Goal: Information Seeking & Learning: Learn about a topic

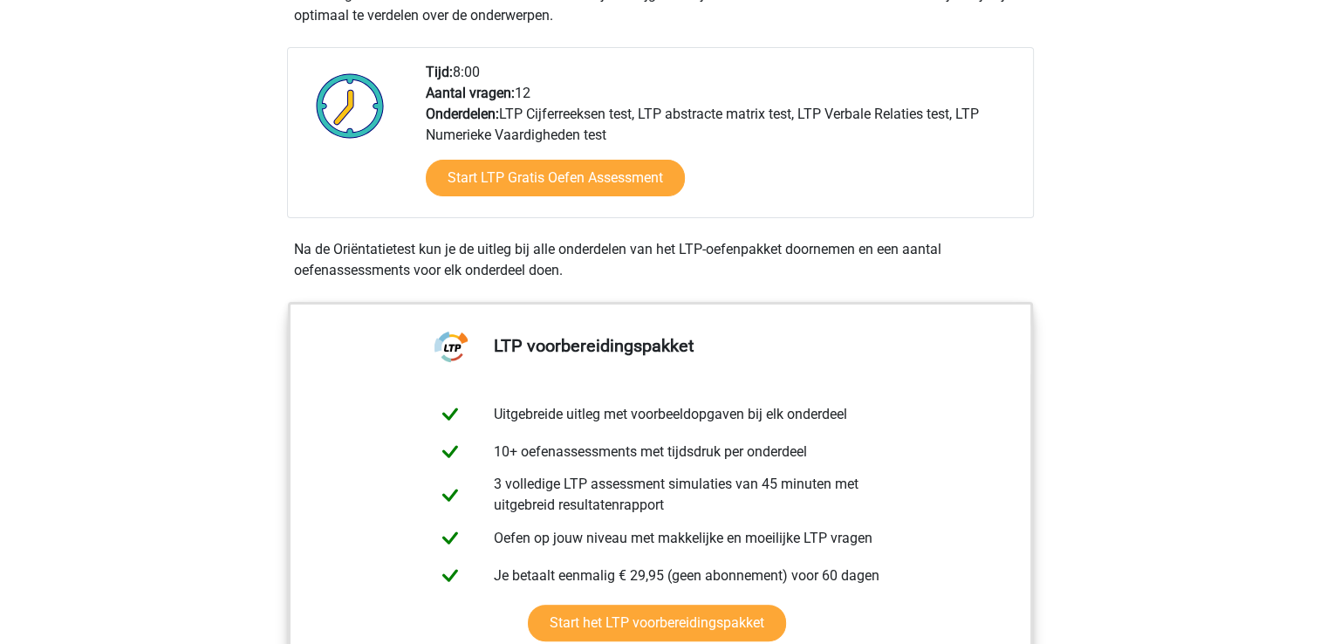
scroll to position [410, 0]
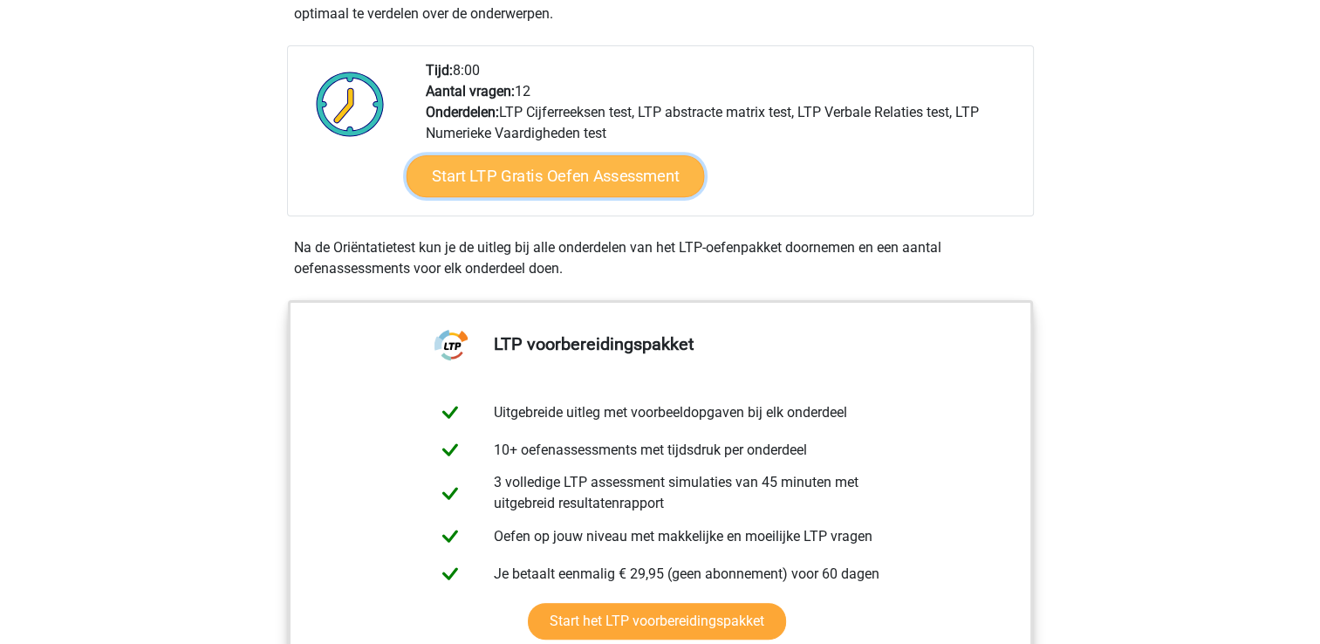
click at [509, 163] on link "Start LTP Gratis Oefen Assessment" at bounding box center [555, 176] width 298 height 42
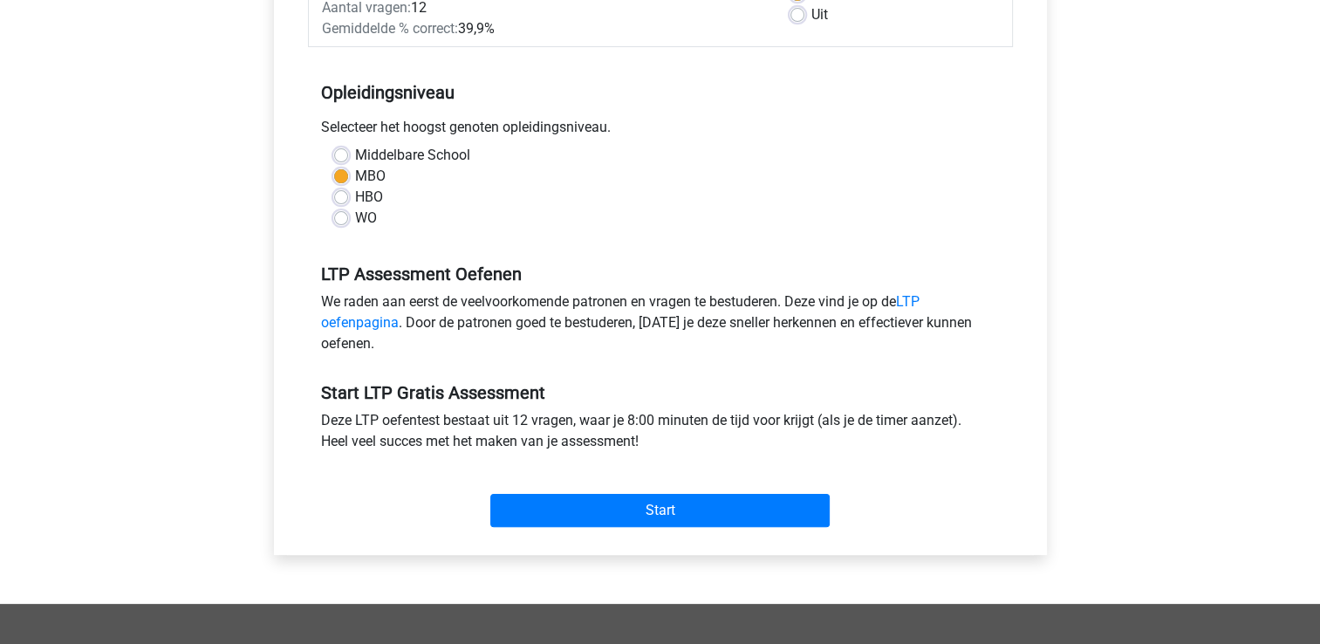
scroll to position [309, 0]
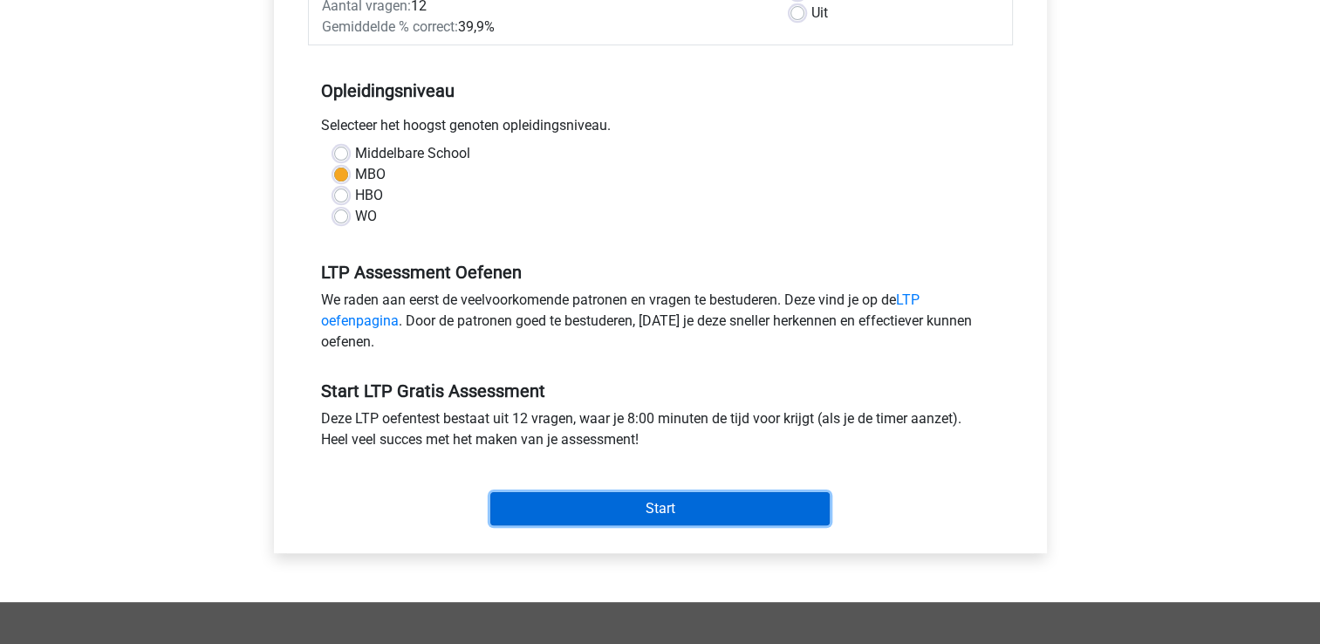
click at [583, 511] on input "Start" at bounding box center [659, 508] width 339 height 33
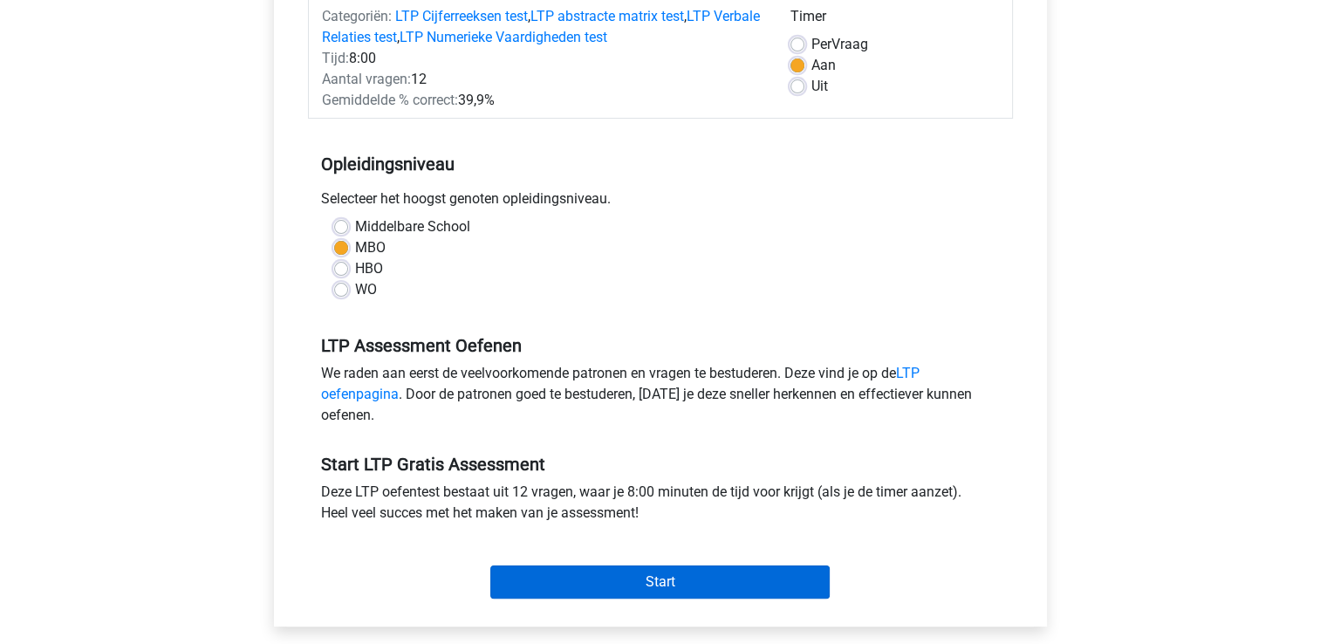
scroll to position [230, 0]
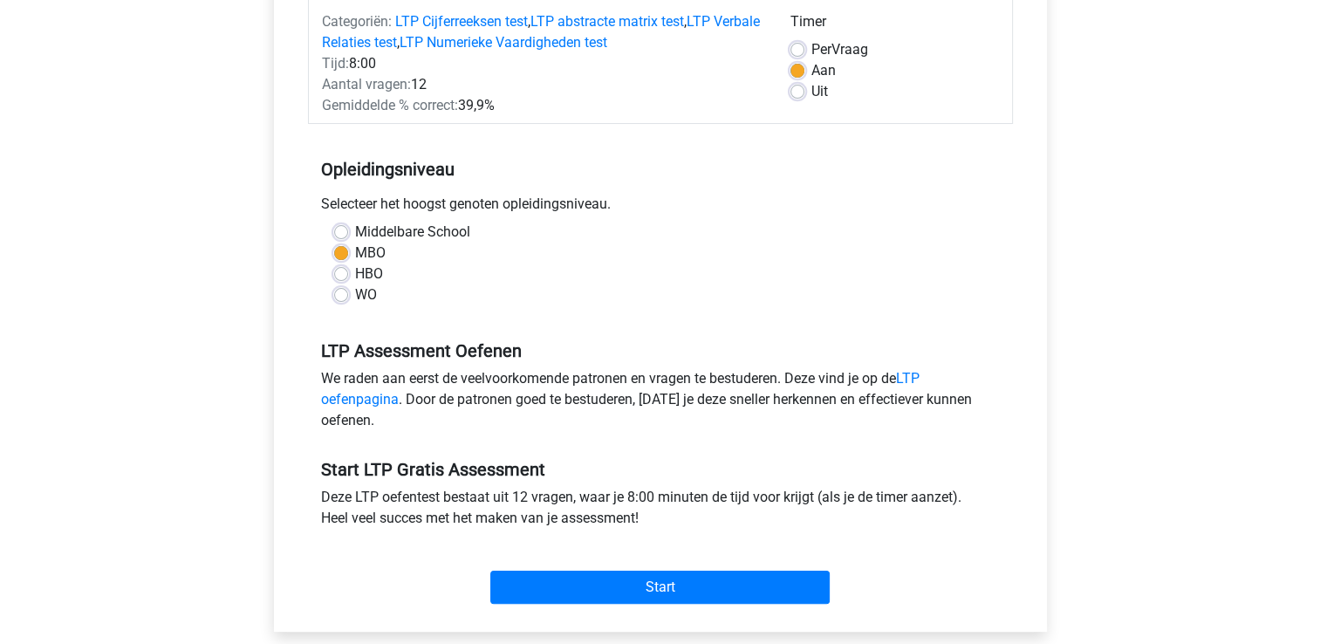
click at [812, 95] on label "Uit" at bounding box center [820, 91] width 17 height 21
click at [803, 95] on input "Uit" at bounding box center [798, 89] width 14 height 17
radio input "true"
click at [812, 77] on label "Aan" at bounding box center [824, 70] width 24 height 21
click at [803, 77] on input "Aan" at bounding box center [798, 68] width 14 height 17
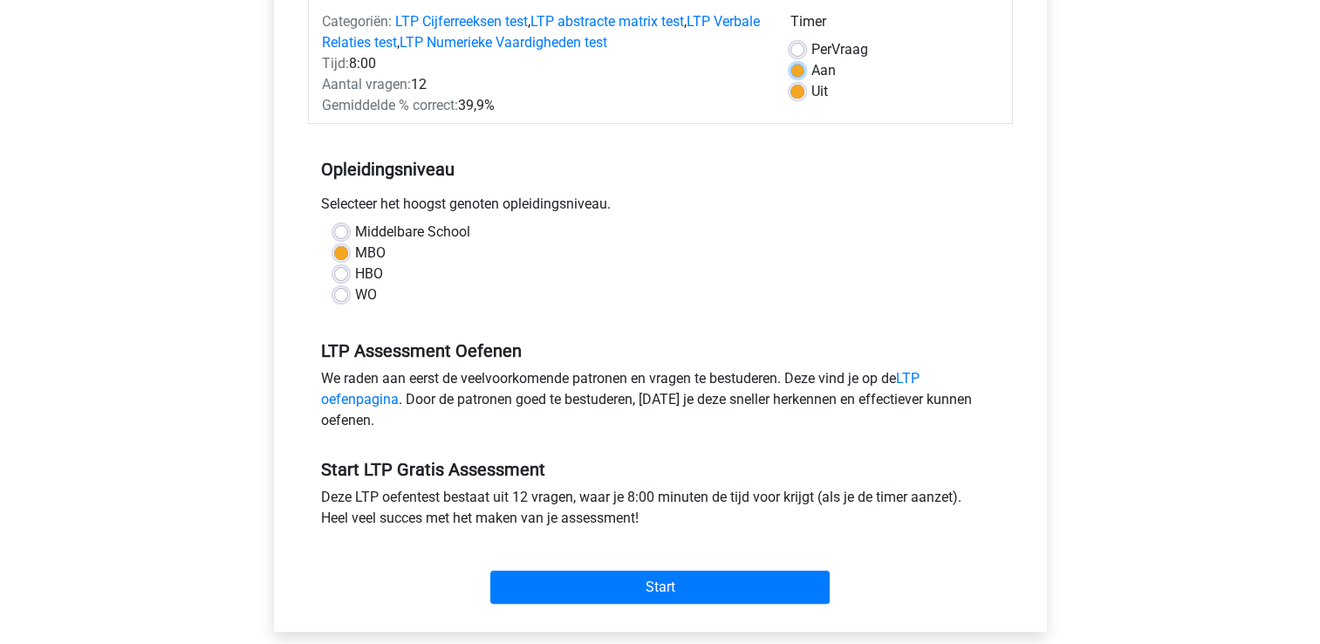
radio input "true"
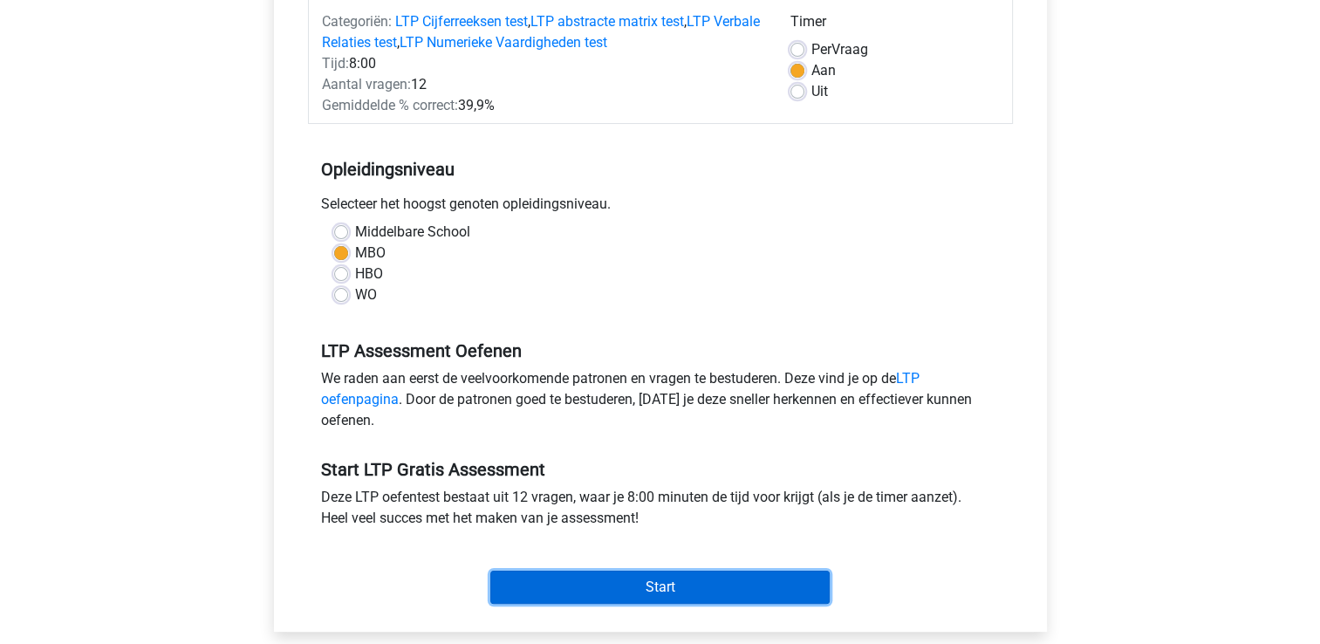
click at [660, 586] on input "Start" at bounding box center [659, 587] width 339 height 33
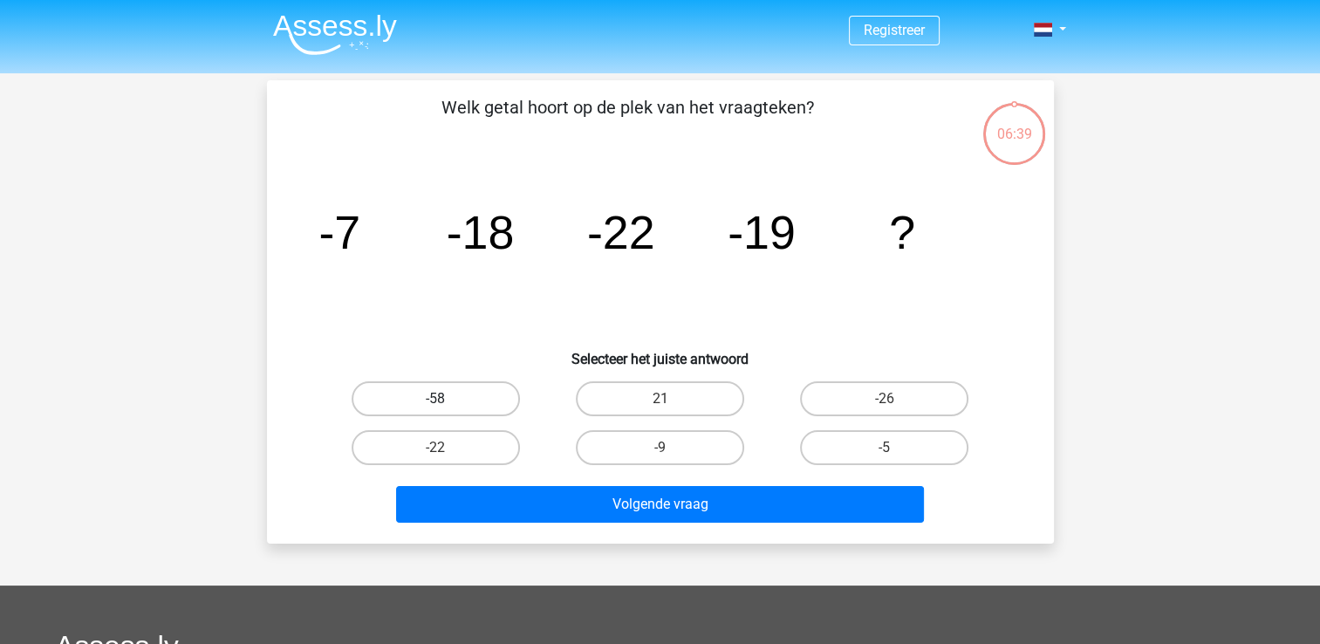
click at [376, 382] on label "-58" at bounding box center [436, 398] width 168 height 35
click at [435, 399] on input "-58" at bounding box center [440, 404] width 11 height 11
radio input "true"
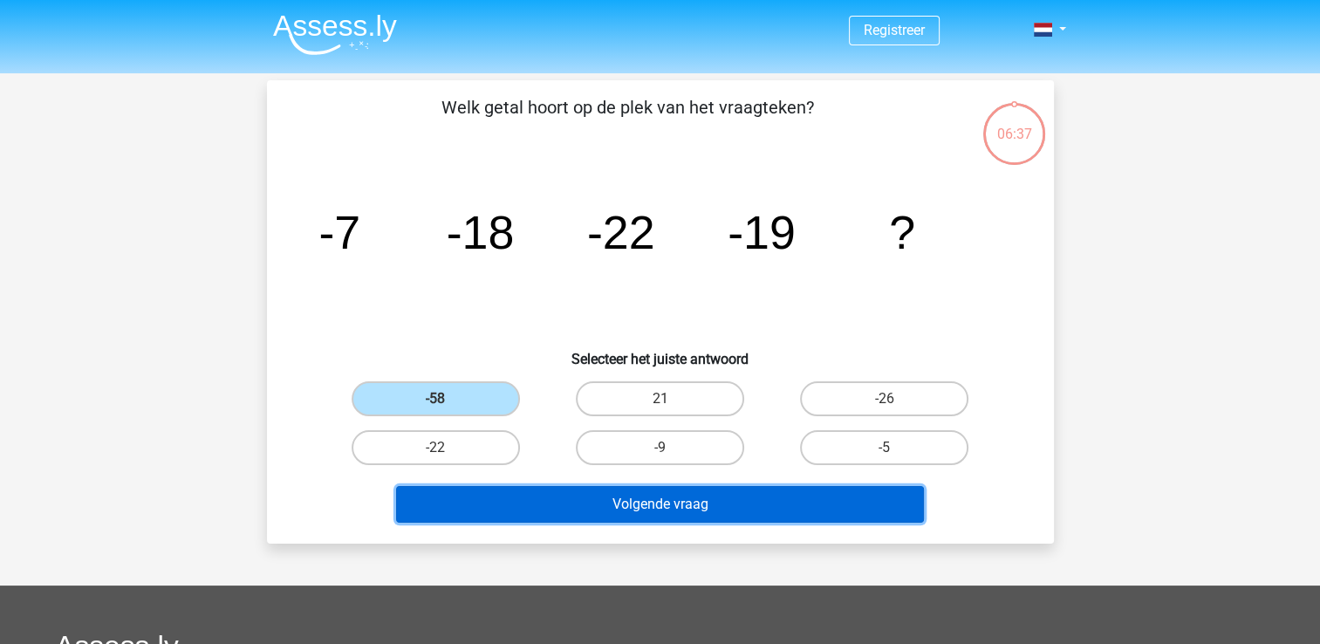
click at [557, 502] on button "Volgende vraag" at bounding box center [660, 504] width 528 height 37
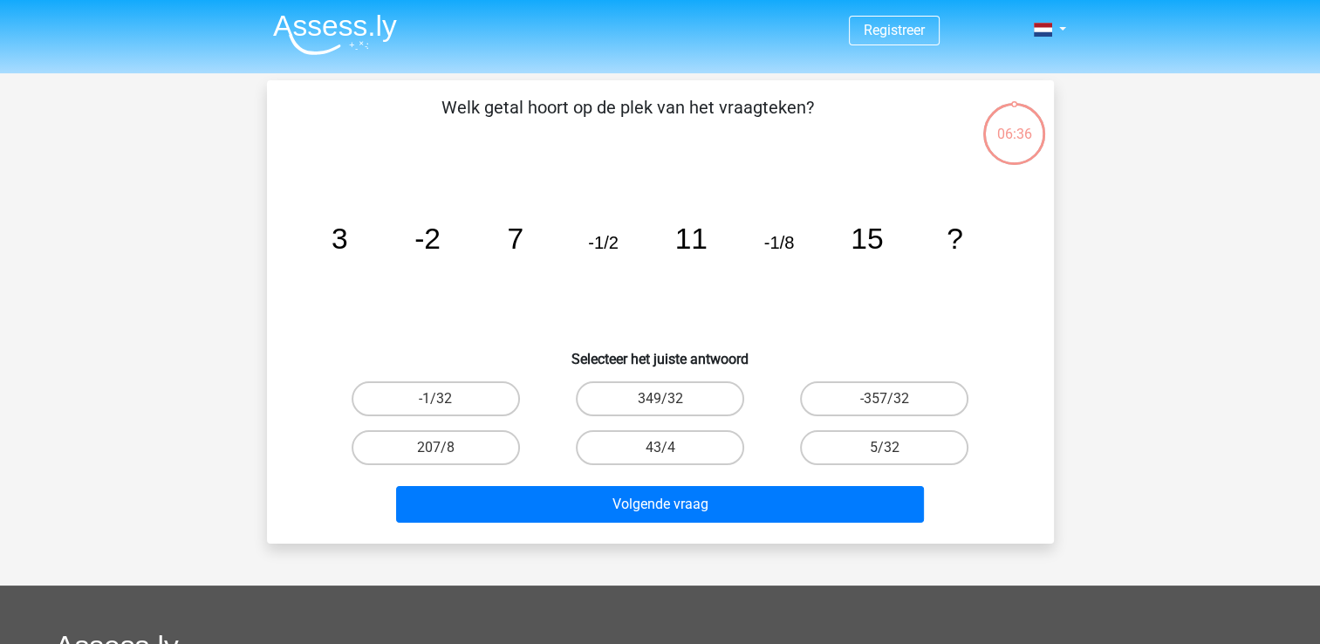
scroll to position [80, 0]
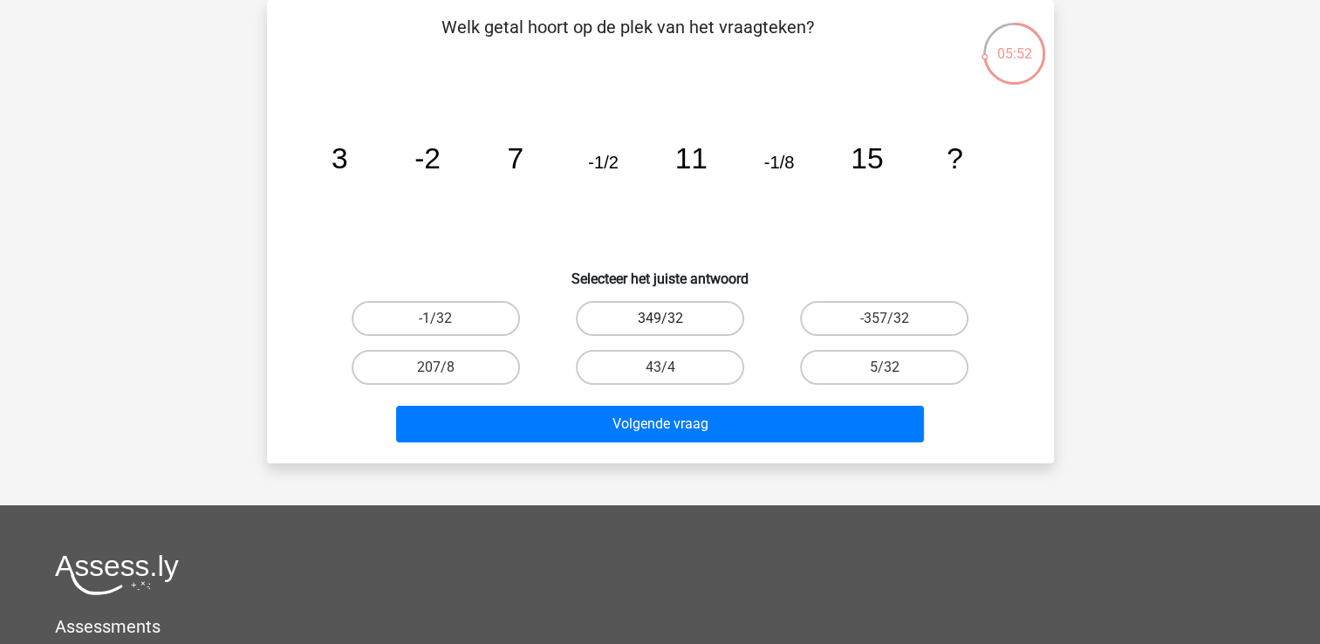
click at [711, 316] on label "349/32" at bounding box center [660, 318] width 168 height 35
click at [671, 319] on input "349/32" at bounding box center [665, 324] width 11 height 11
radio input "true"
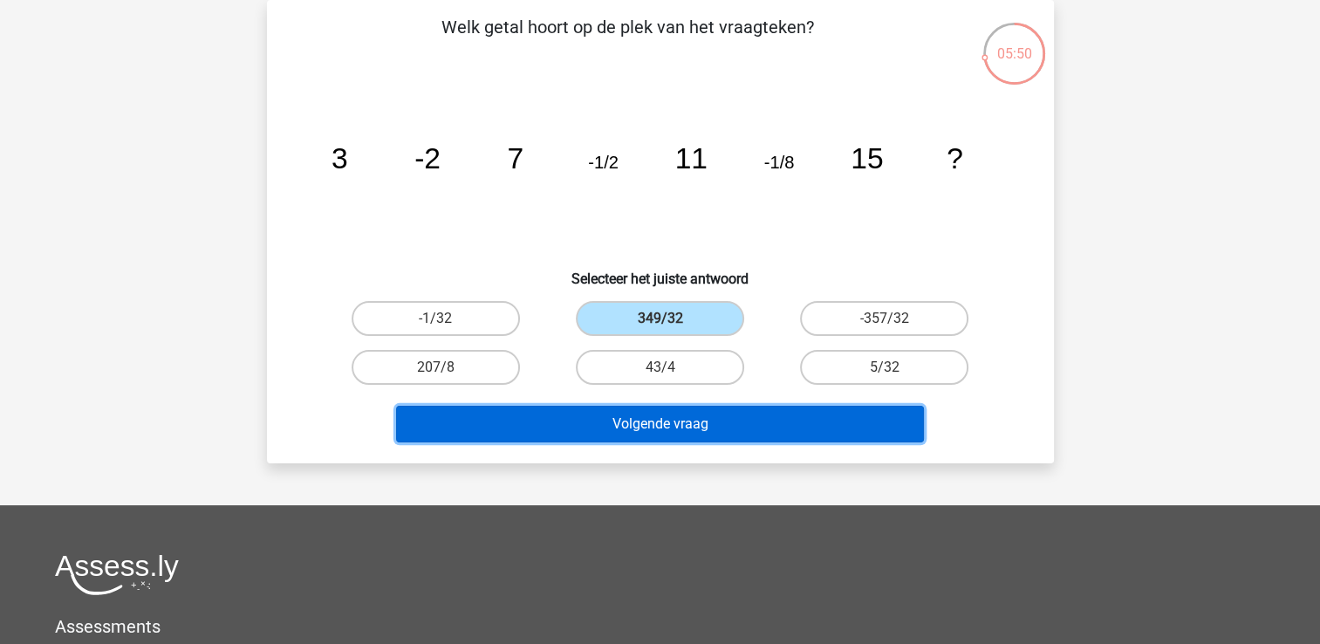
click at [723, 424] on button "Volgende vraag" at bounding box center [660, 424] width 528 height 37
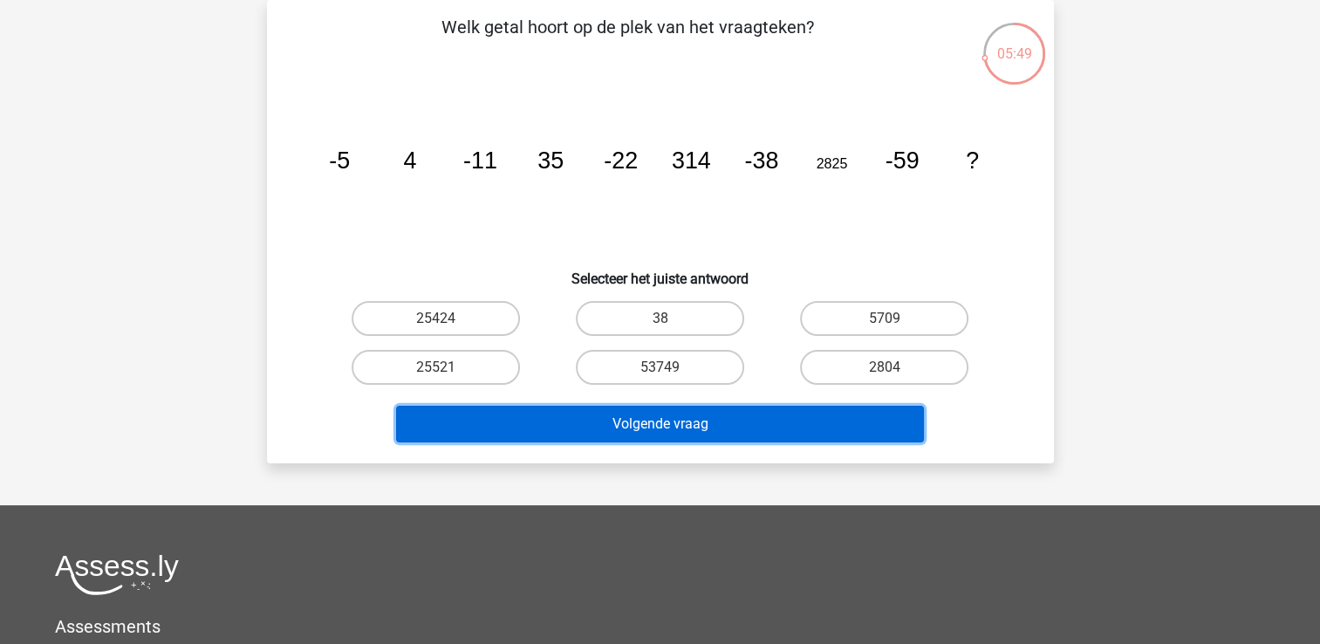
click at [723, 424] on button "Volgende vraag" at bounding box center [660, 424] width 528 height 37
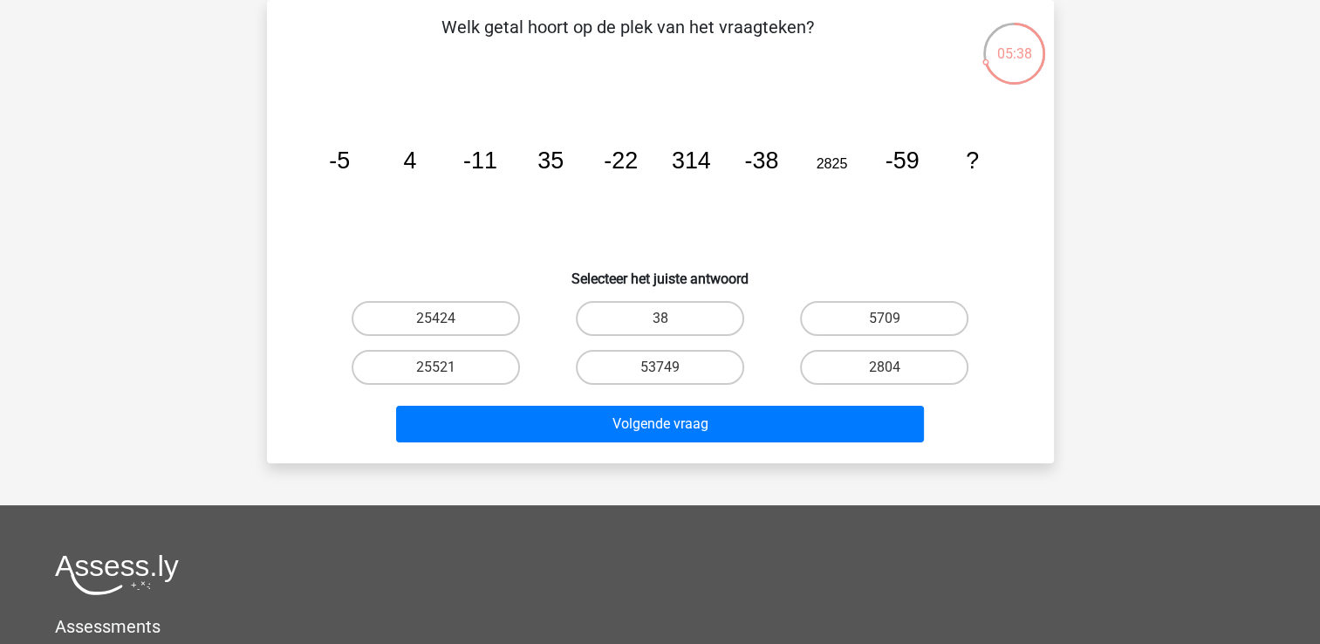
click at [604, 223] on icon "image/svg+xml -5 4 -11 35 -22 314 -38 2825 -59 ?" at bounding box center [660, 168] width 703 height 176
click at [671, 358] on label "53749" at bounding box center [660, 367] width 168 height 35
click at [671, 367] on input "53749" at bounding box center [665, 372] width 11 height 11
radio input "true"
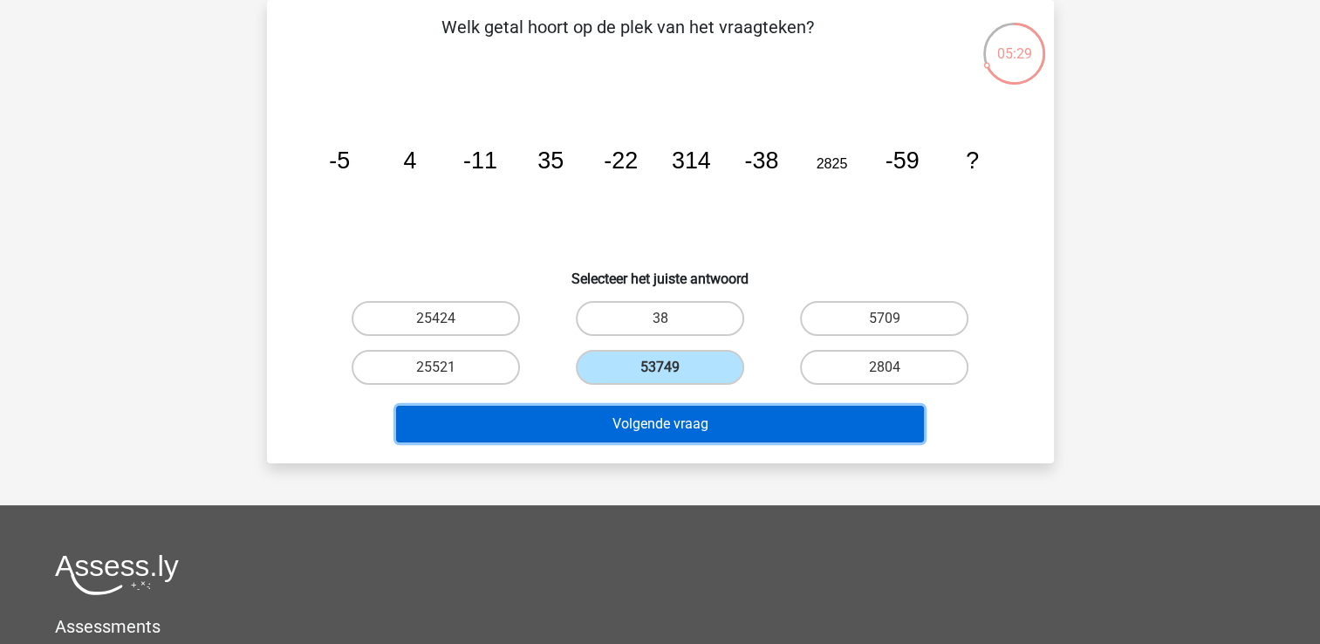
click at [702, 434] on button "Volgende vraag" at bounding box center [660, 424] width 528 height 37
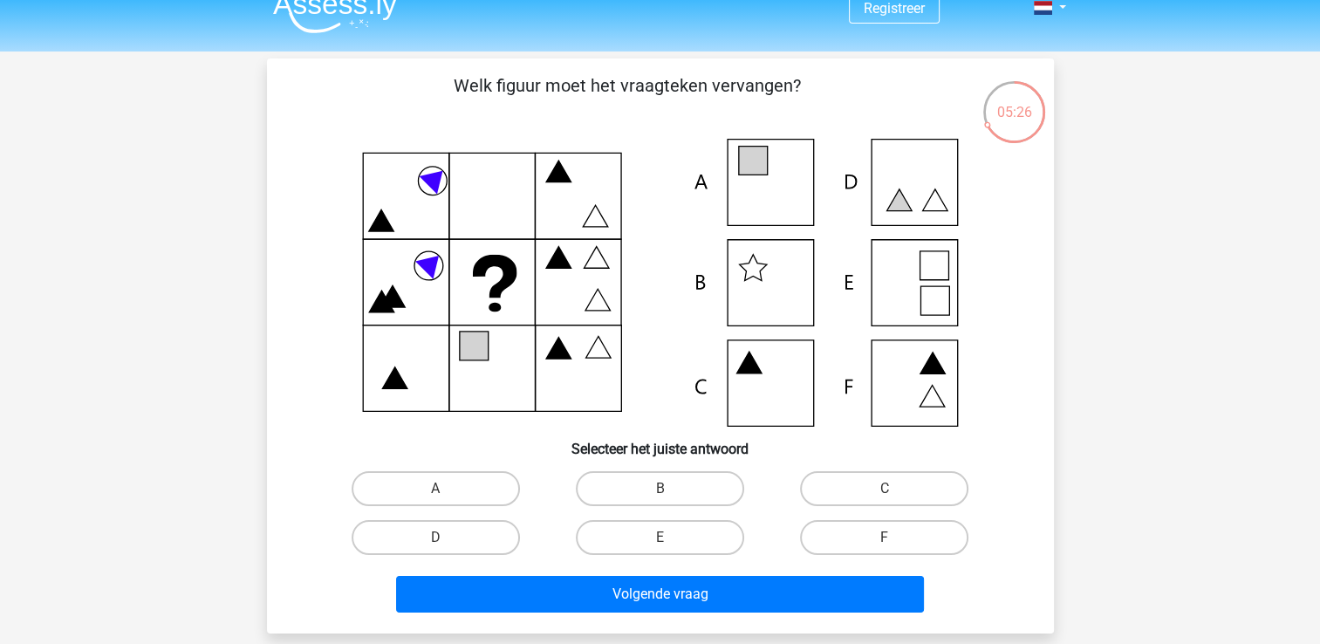
scroll to position [24, 0]
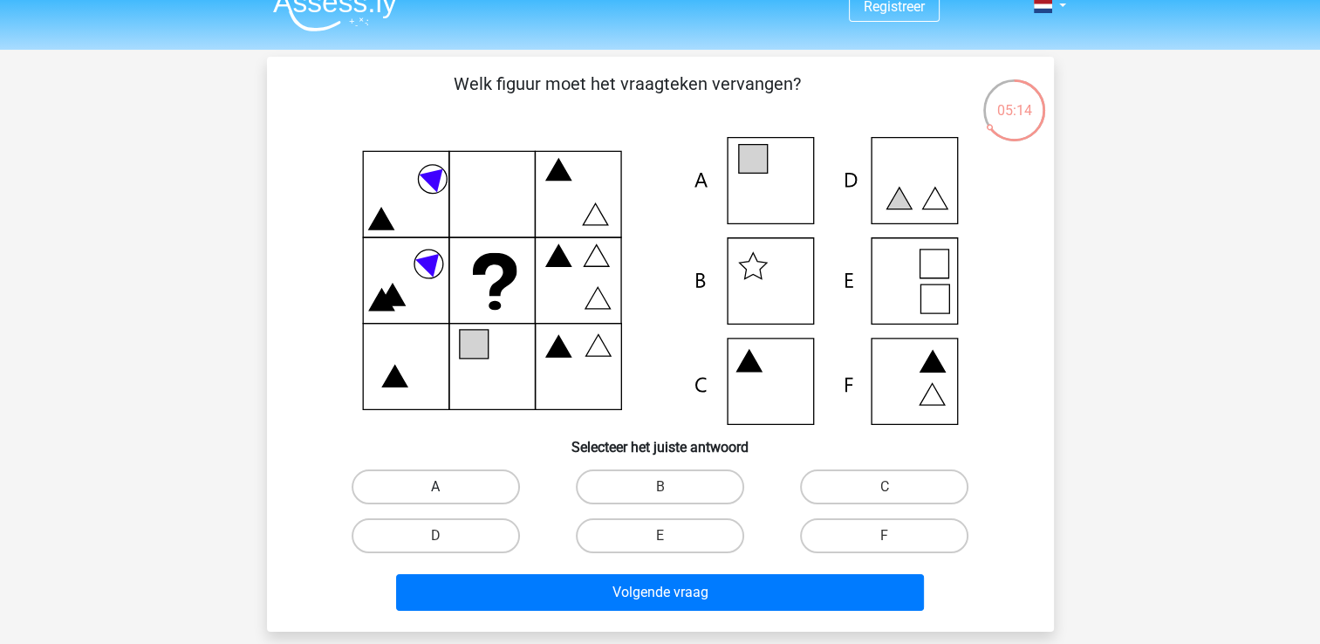
click at [478, 482] on label "A" at bounding box center [436, 486] width 168 height 35
click at [447, 487] on input "A" at bounding box center [440, 492] width 11 height 11
radio input "true"
click at [641, 530] on label "E" at bounding box center [660, 535] width 168 height 35
click at [660, 536] on input "E" at bounding box center [665, 541] width 11 height 11
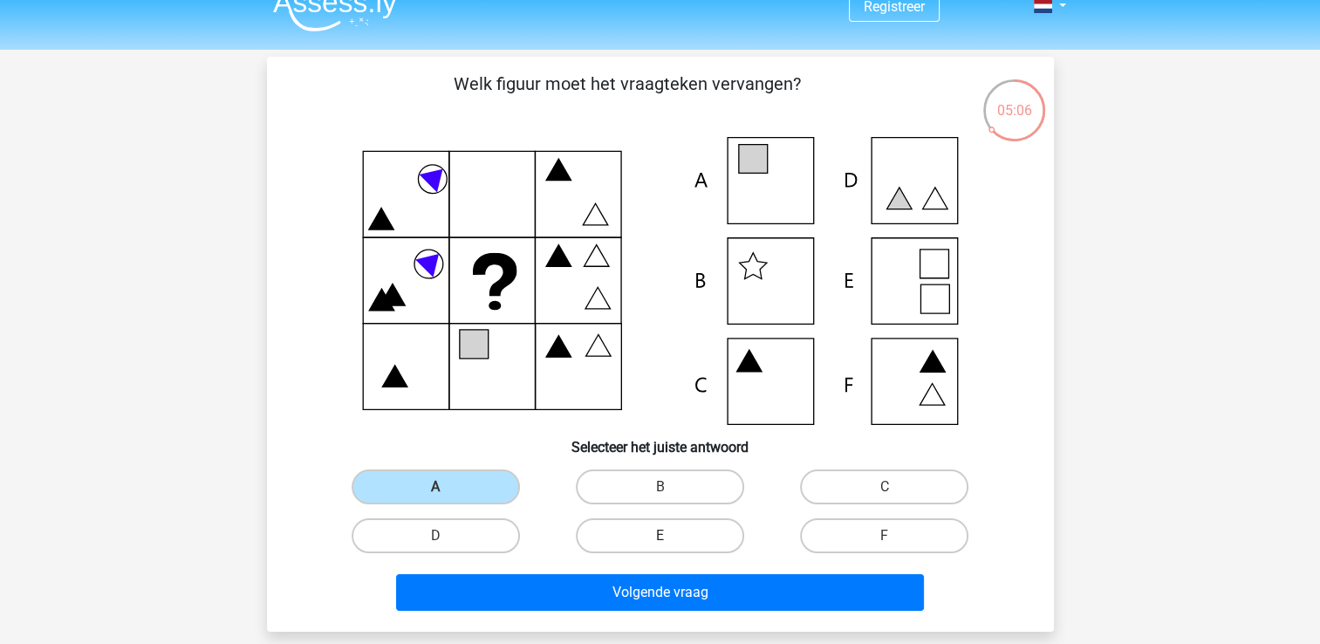
radio input "true"
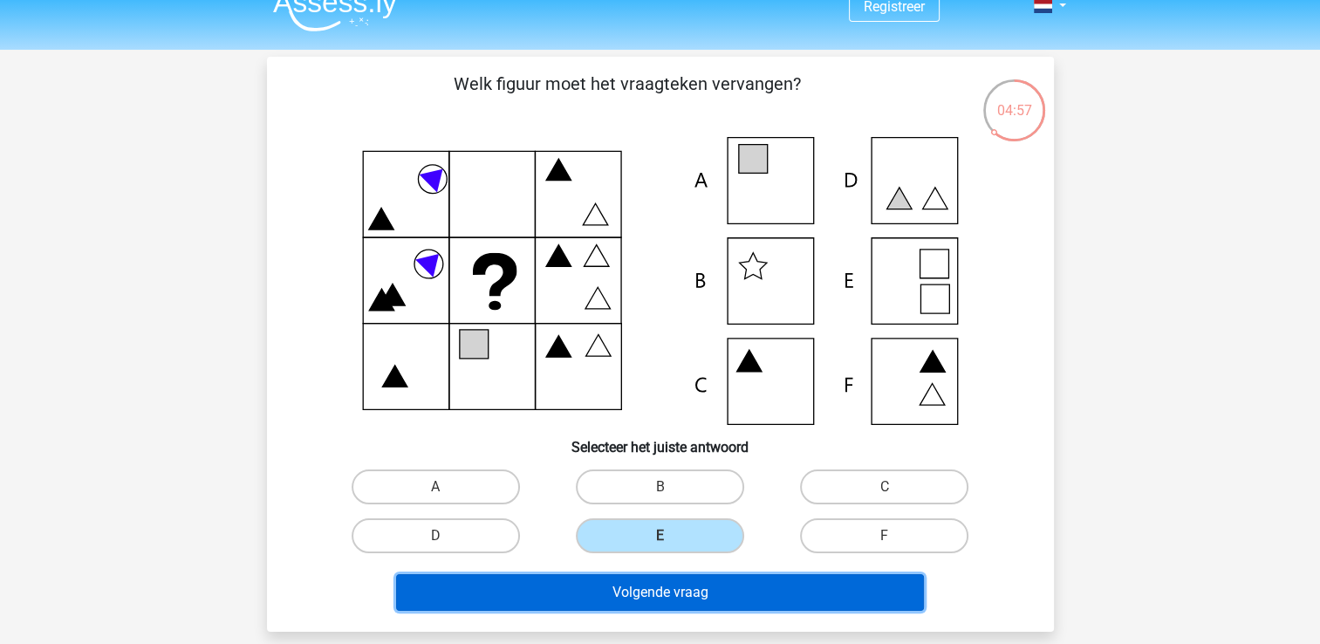
click at [600, 599] on button "Volgende vraag" at bounding box center [660, 592] width 528 height 37
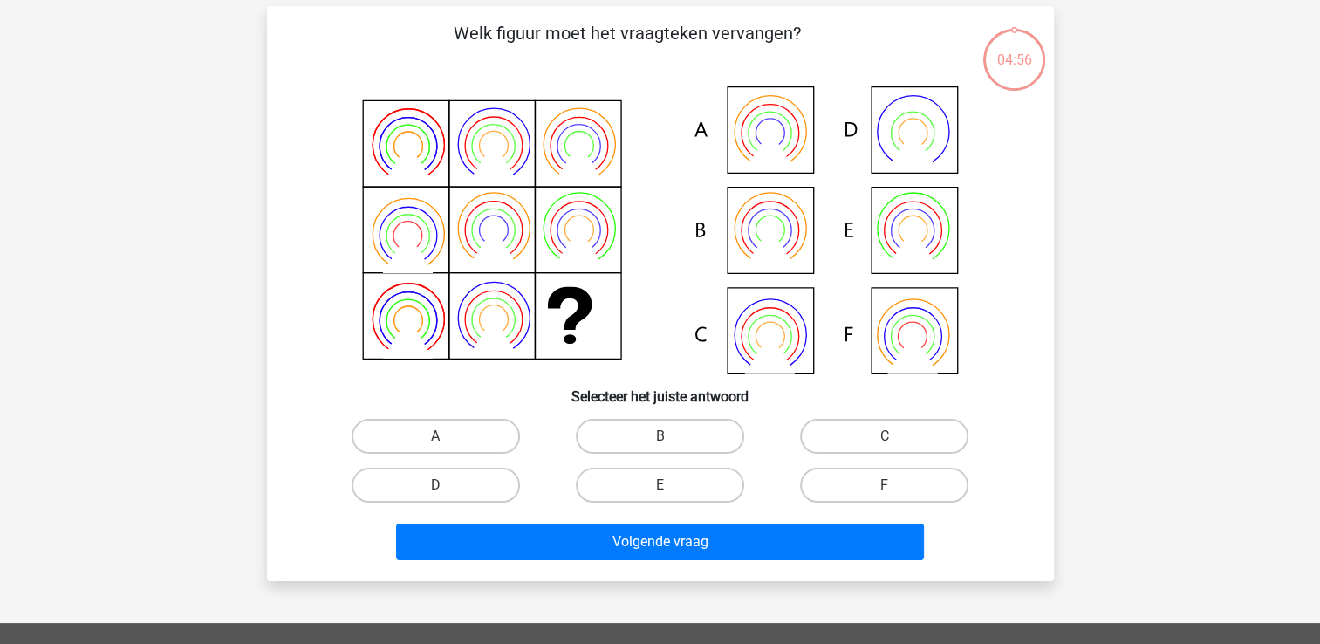
scroll to position [80, 0]
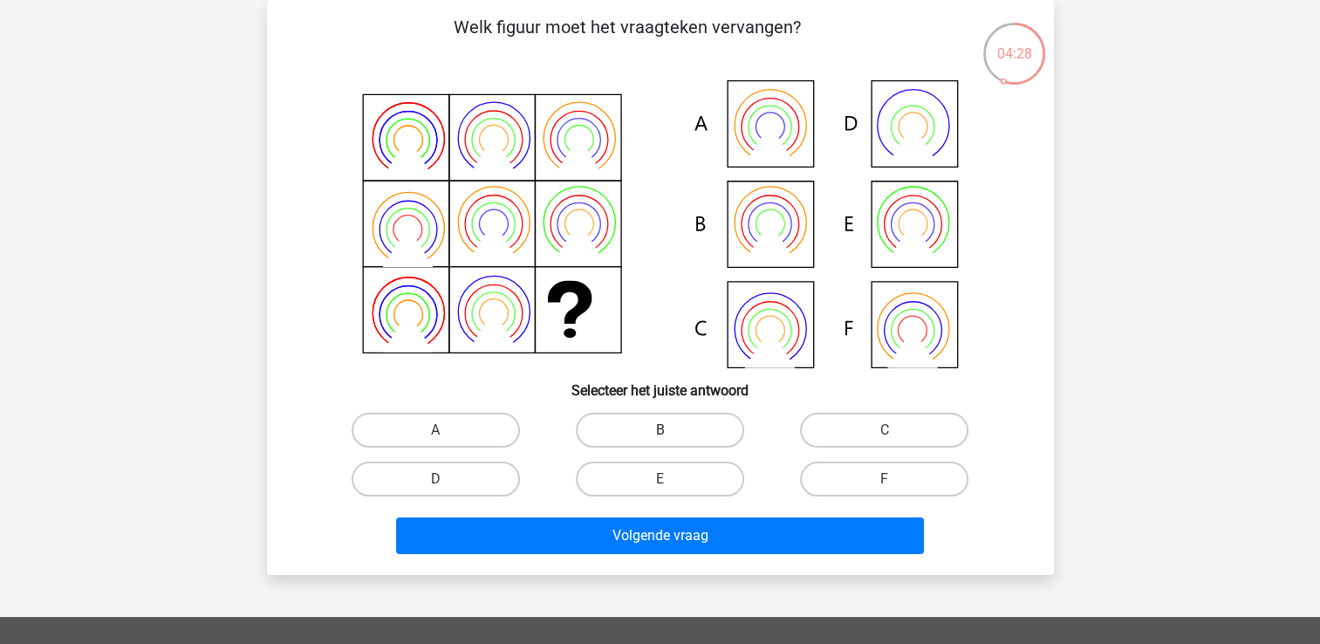
click at [643, 424] on label "B" at bounding box center [660, 430] width 168 height 35
click at [660, 430] on input "B" at bounding box center [665, 435] width 11 height 11
radio input "true"
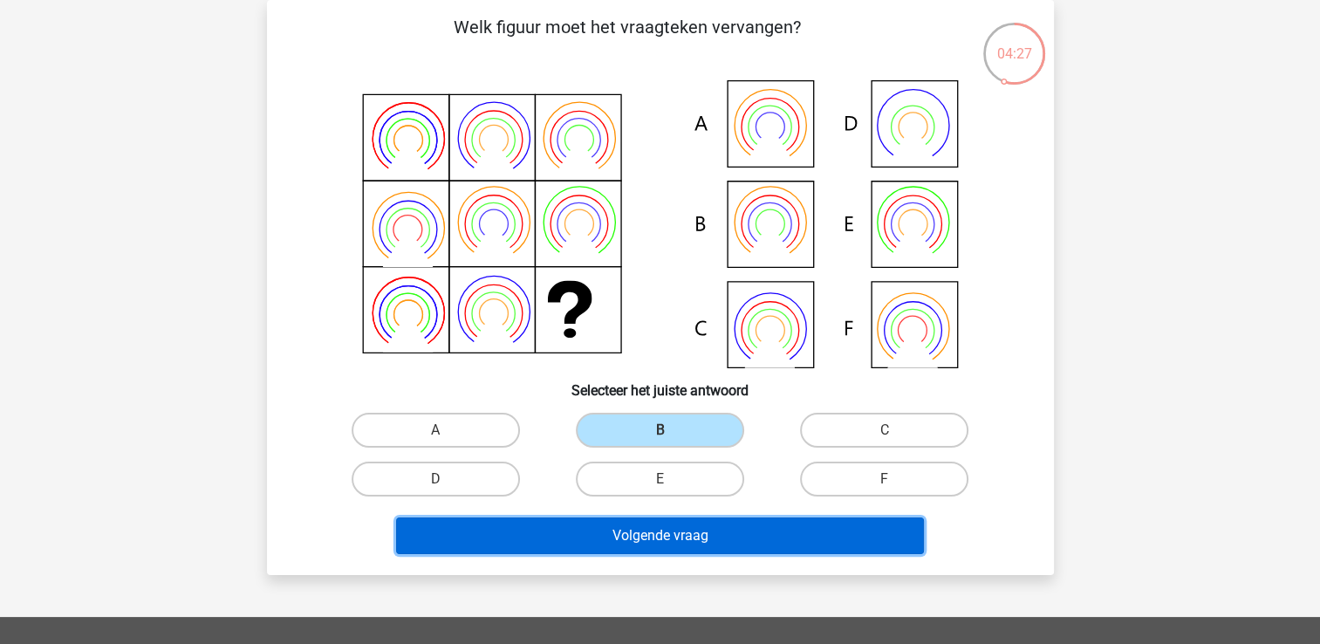
click at [593, 545] on button "Volgende vraag" at bounding box center [660, 535] width 528 height 37
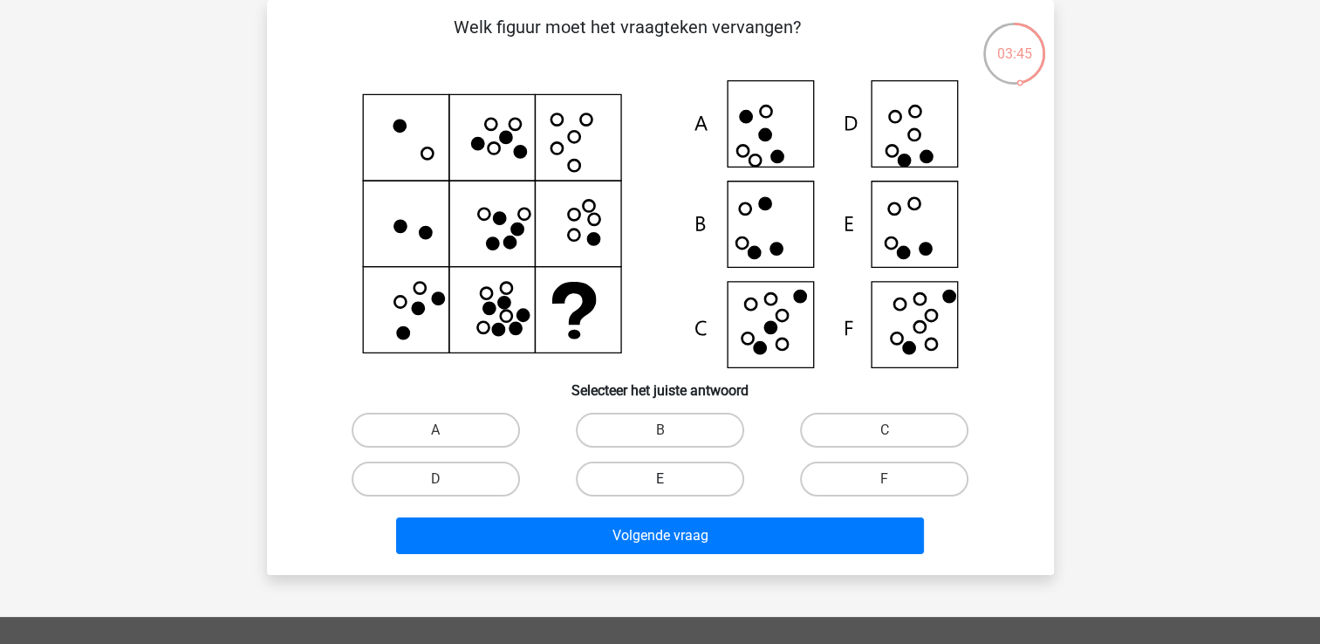
click at [677, 488] on label "E" at bounding box center [660, 479] width 168 height 35
click at [671, 488] on input "E" at bounding box center [665, 484] width 11 height 11
radio input "true"
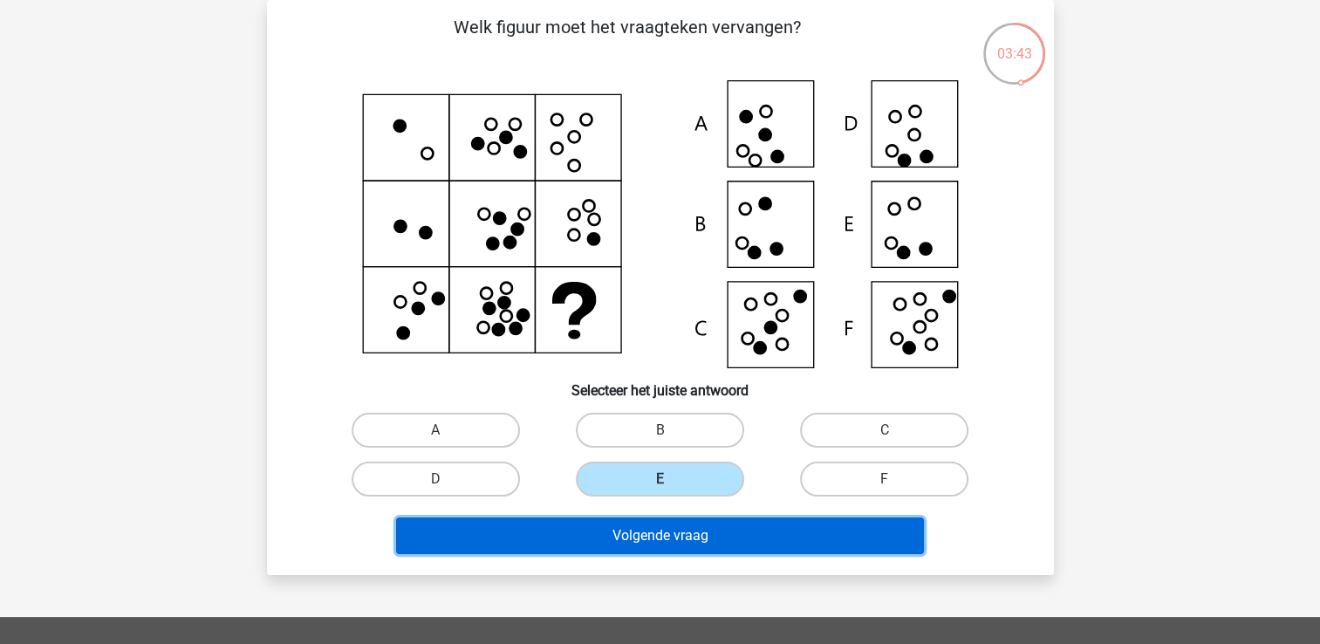
click at [658, 532] on button "Volgende vraag" at bounding box center [660, 535] width 528 height 37
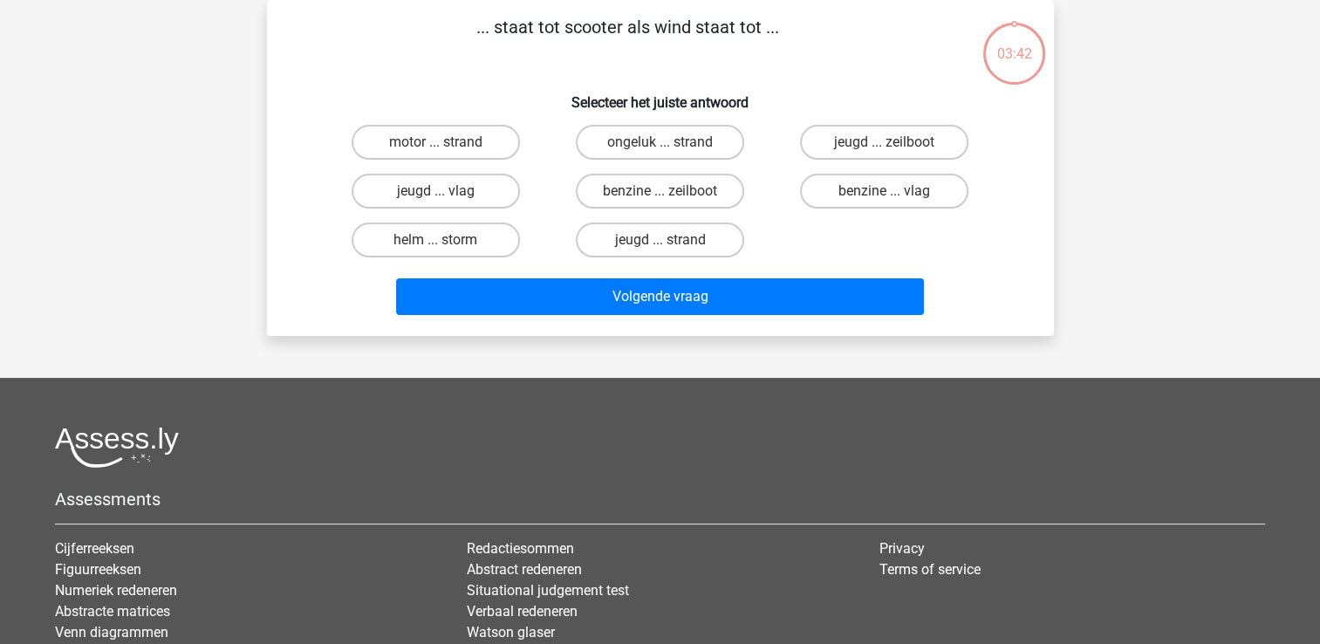
scroll to position [0, 0]
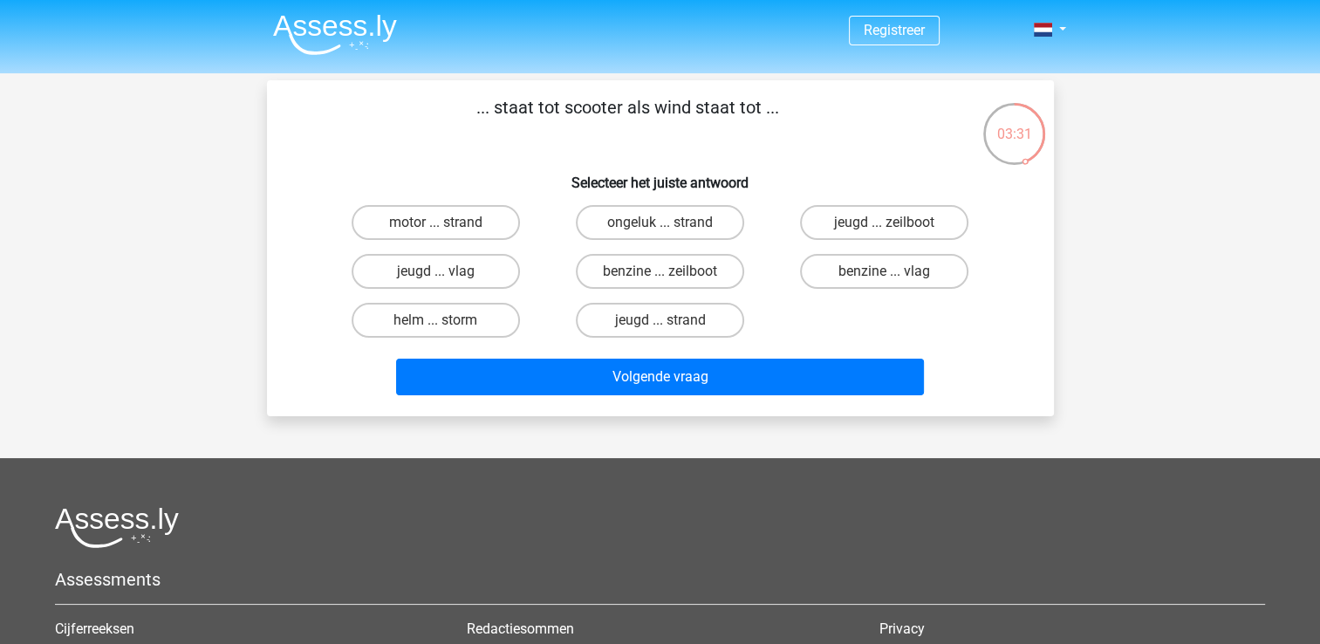
click at [440, 320] on input "helm ... storm" at bounding box center [440, 325] width 11 height 11
radio input "true"
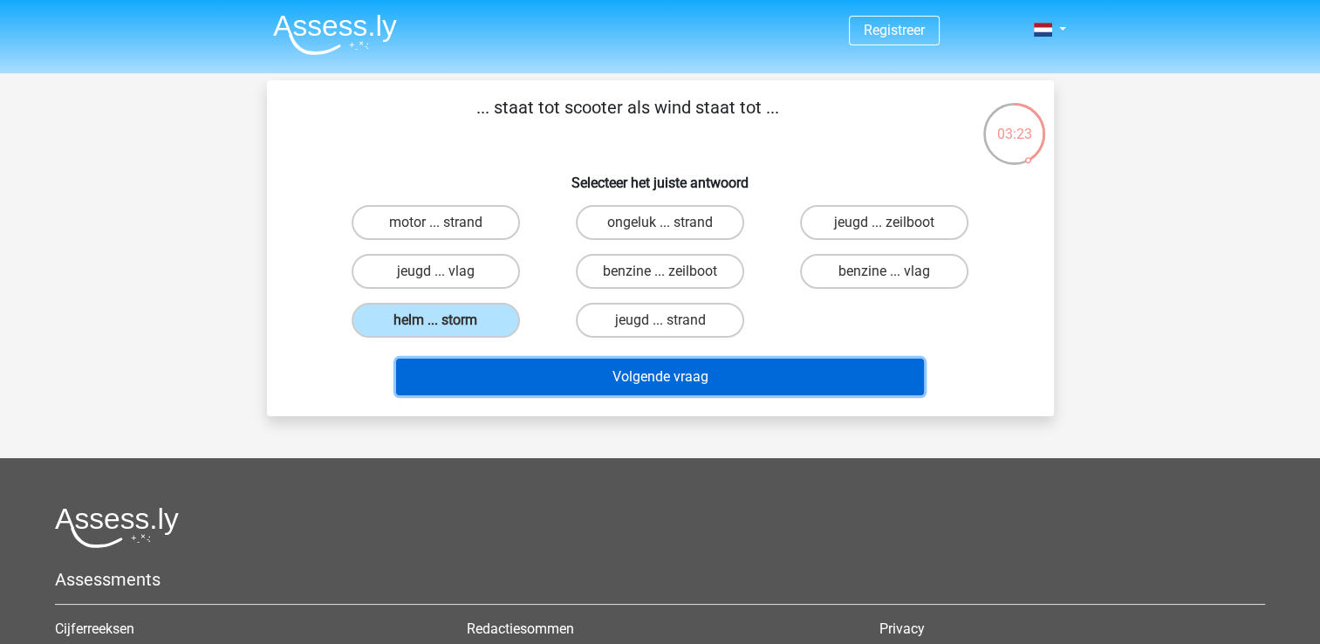
click at [492, 367] on button "Volgende vraag" at bounding box center [660, 377] width 528 height 37
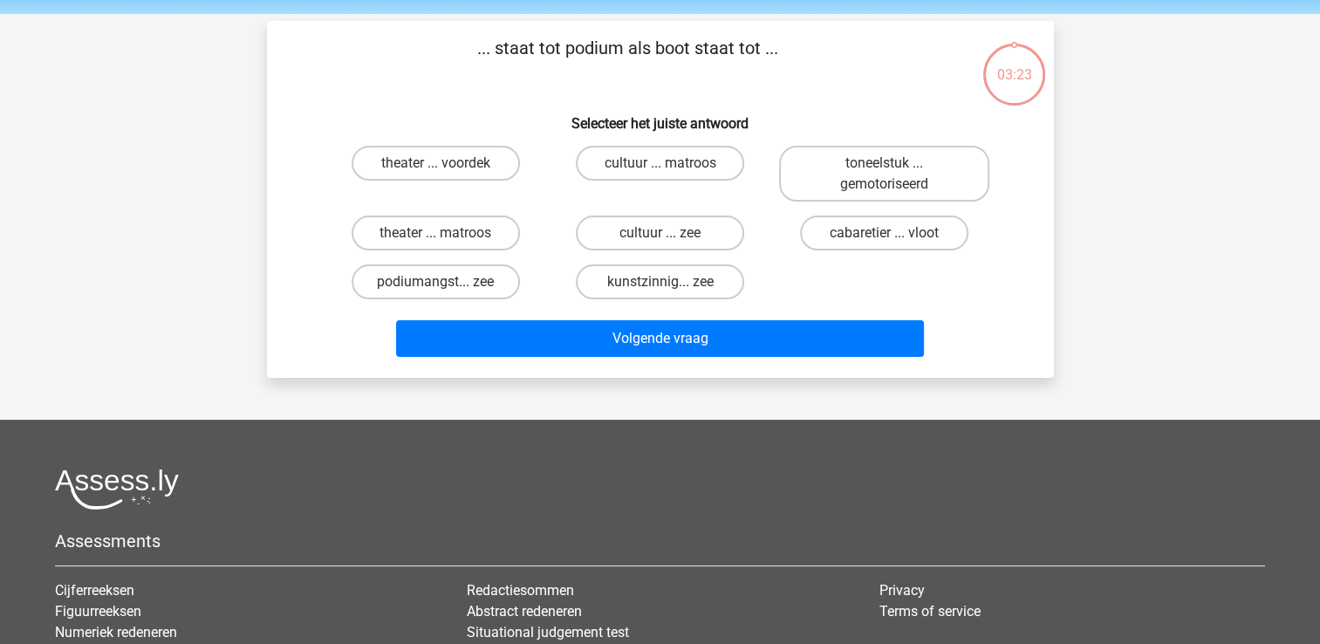
scroll to position [80, 0]
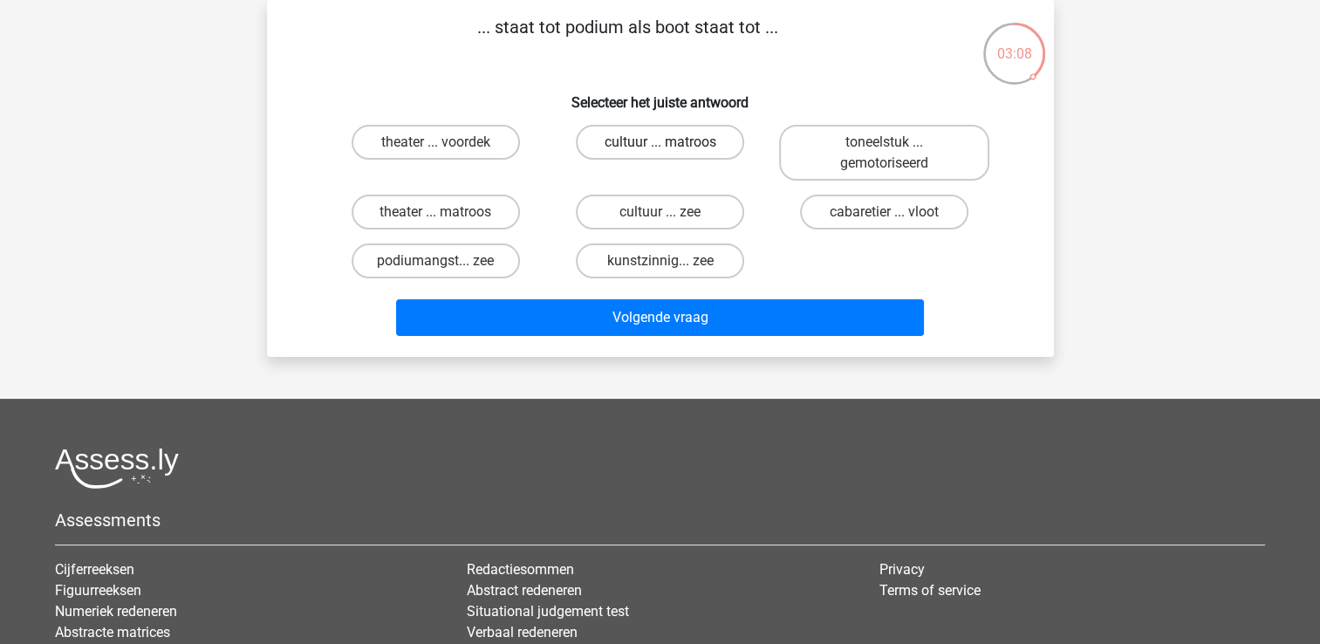
click at [703, 143] on label "cultuur ... matroos" at bounding box center [660, 142] width 168 height 35
click at [671, 143] on input "cultuur ... matroos" at bounding box center [665, 147] width 11 height 11
radio input "true"
click at [478, 156] on label "theater ... voordek" at bounding box center [436, 142] width 168 height 35
click at [447, 154] on input "theater ... voordek" at bounding box center [440, 147] width 11 height 11
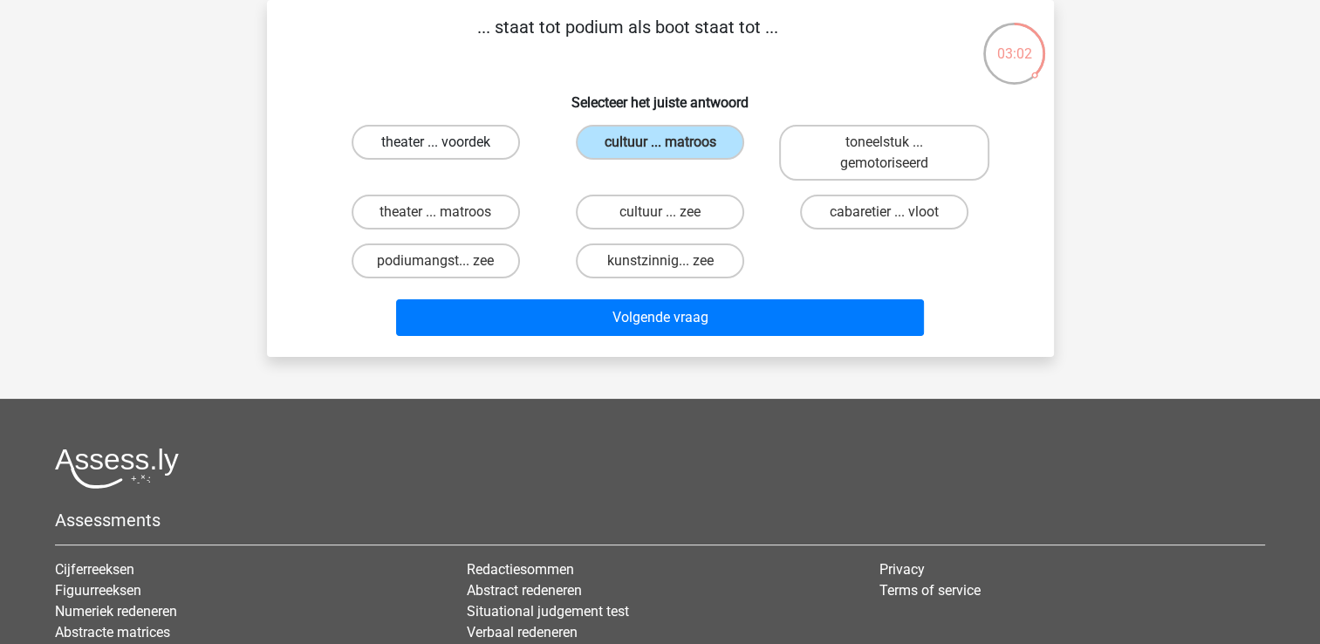
radio input "true"
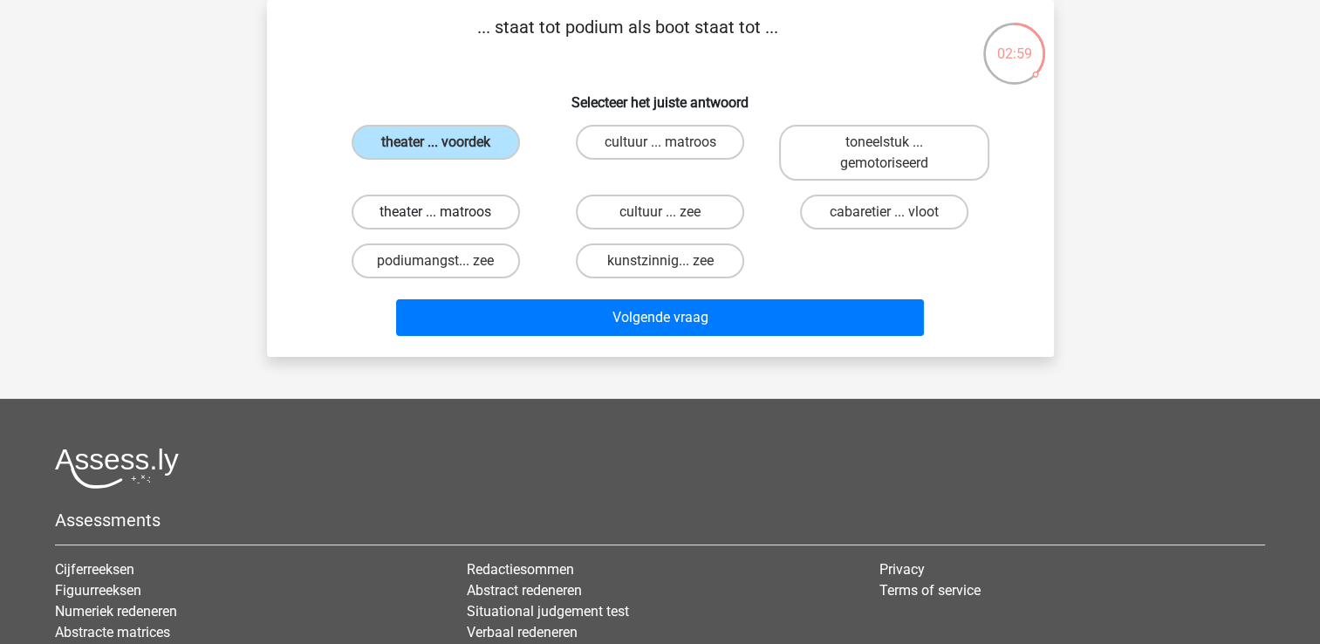
click at [455, 211] on label "theater ... matroos" at bounding box center [436, 212] width 168 height 35
click at [447, 212] on input "theater ... matroos" at bounding box center [440, 217] width 11 height 11
radio input "true"
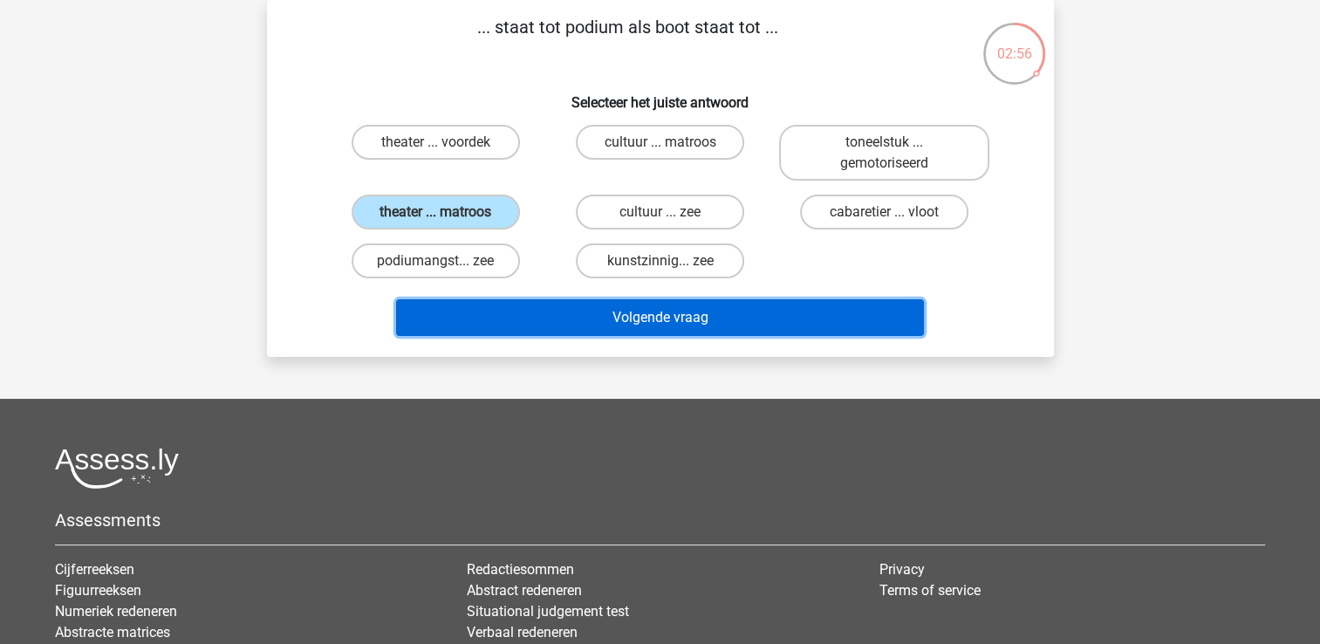
click at [577, 332] on button "Volgende vraag" at bounding box center [660, 317] width 528 height 37
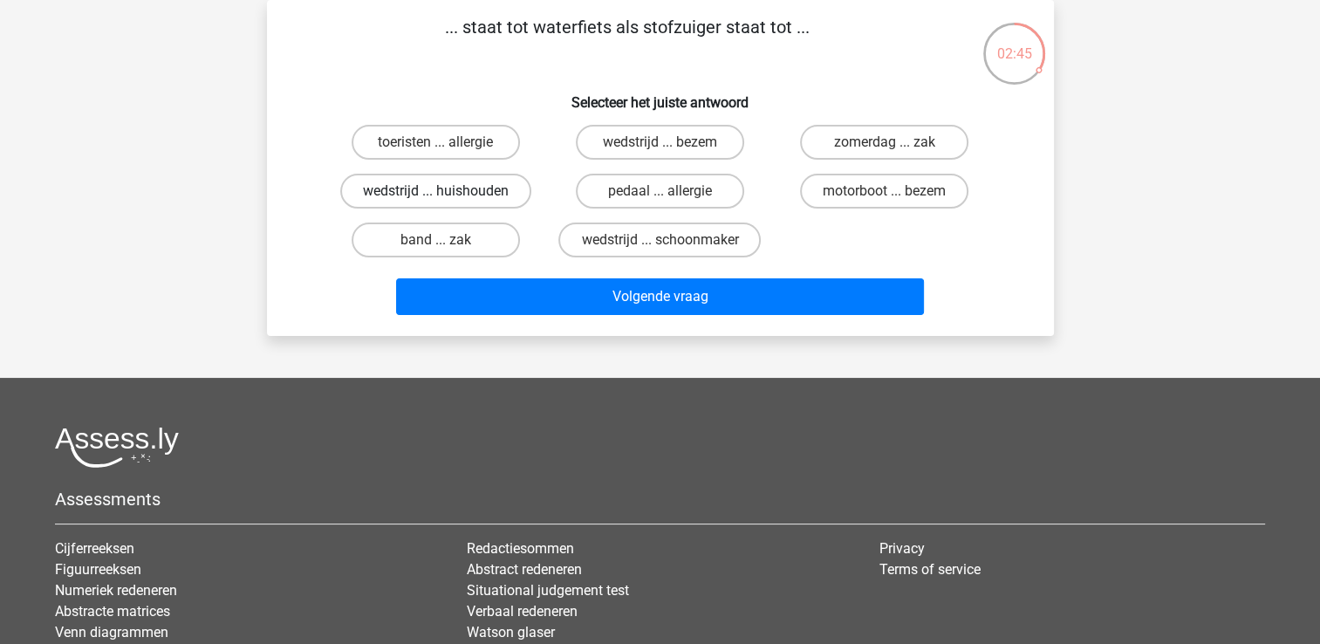
click at [509, 184] on label "wedstrijd ... huishouden" at bounding box center [435, 191] width 191 height 35
click at [447, 191] on input "wedstrijd ... huishouden" at bounding box center [440, 196] width 11 height 11
radio input "true"
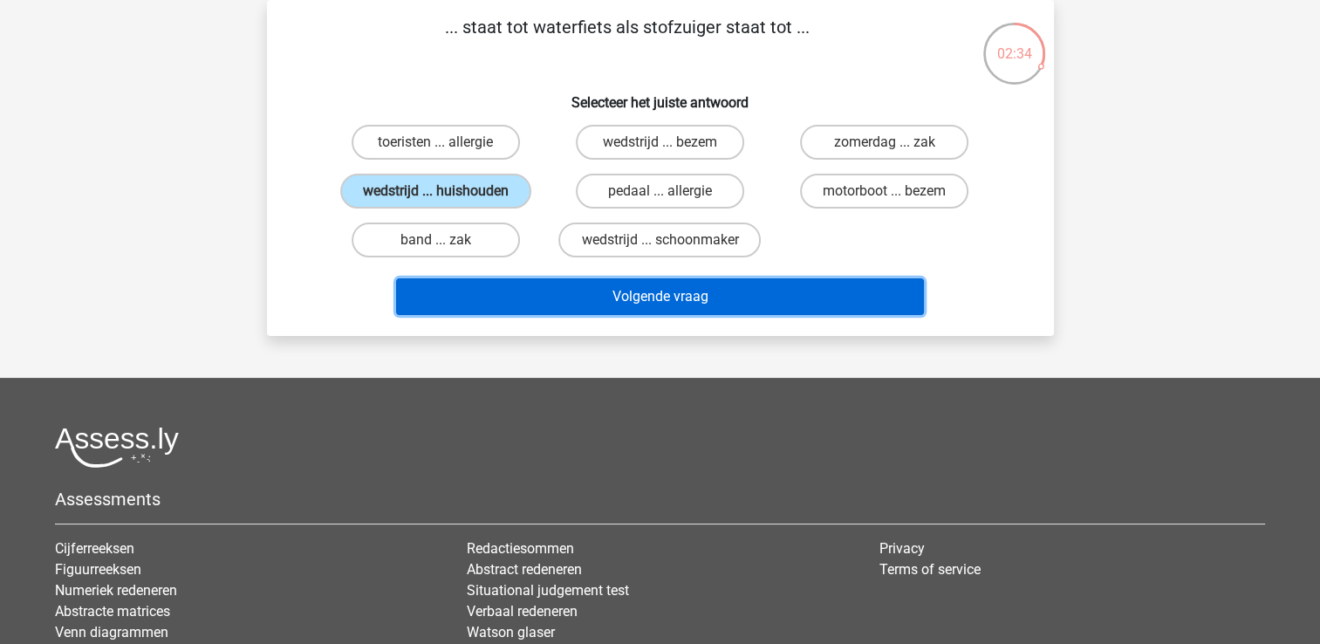
click at [612, 304] on button "Volgende vraag" at bounding box center [660, 296] width 528 height 37
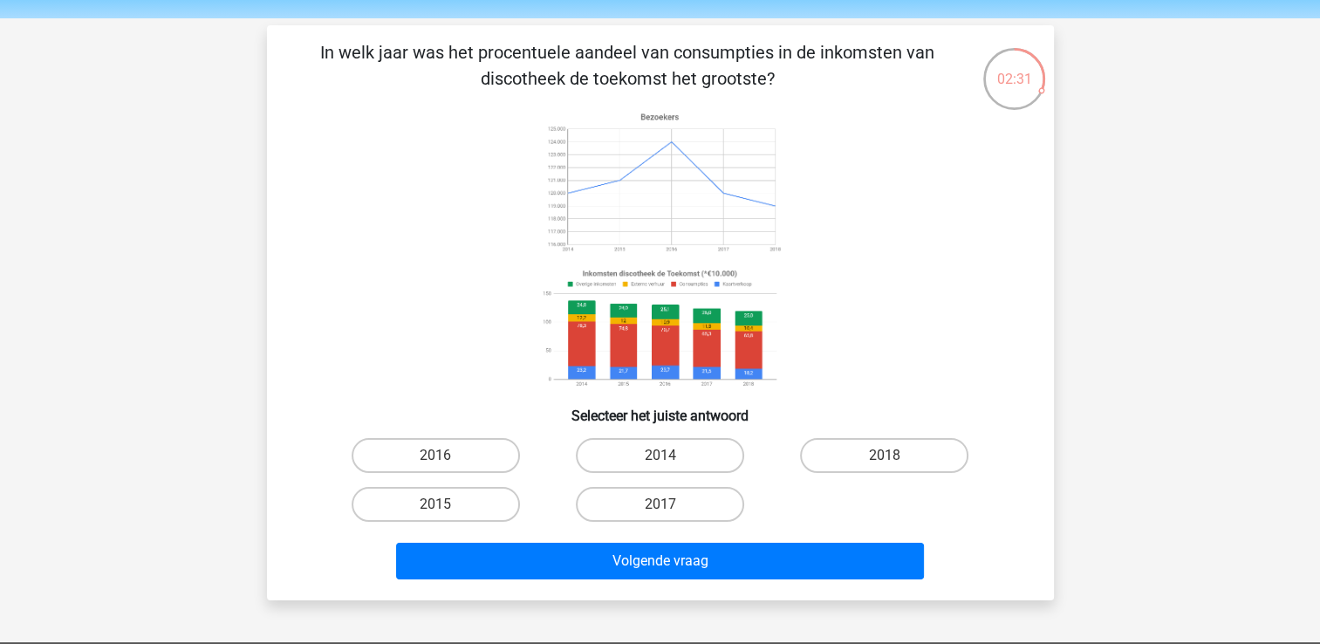
scroll to position [56, 0]
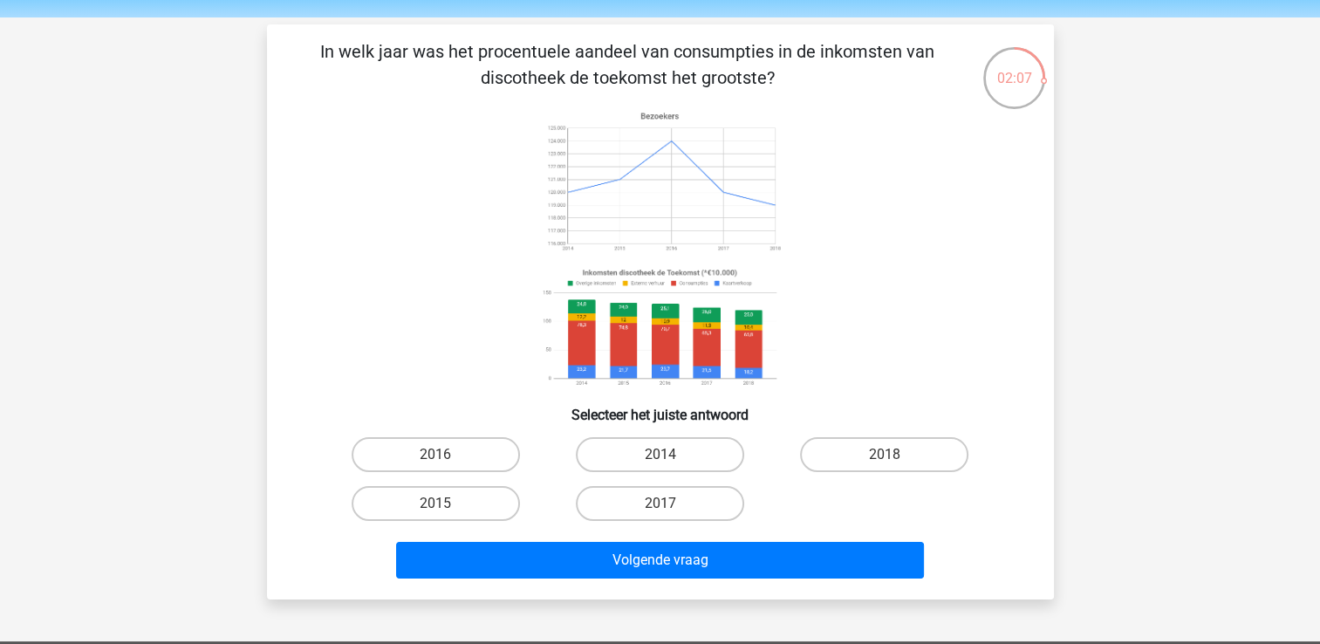
click at [846, 429] on div "In welk jaar was het procentuele aandeel van consumpties in de inkomsten van di…" at bounding box center [660, 311] width 773 height 547
click at [845, 445] on label "2018" at bounding box center [884, 454] width 168 height 35
click at [885, 455] on input "2018" at bounding box center [890, 460] width 11 height 11
radio input "true"
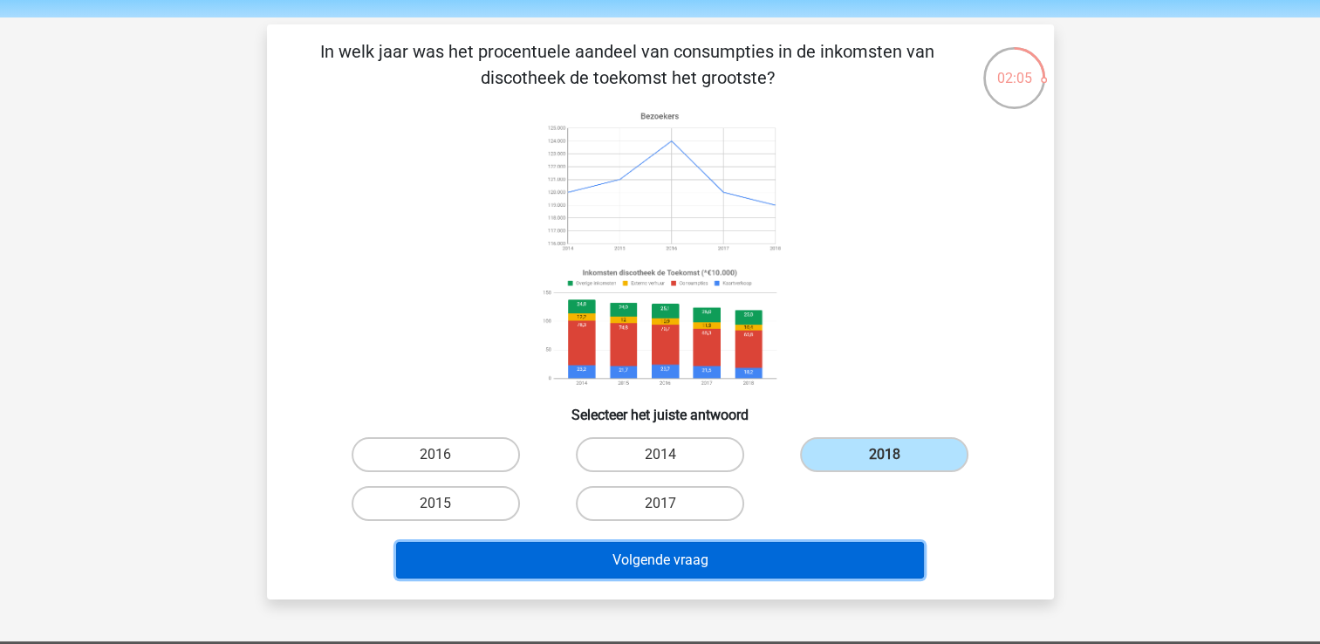
click at [798, 554] on button "Volgende vraag" at bounding box center [660, 560] width 528 height 37
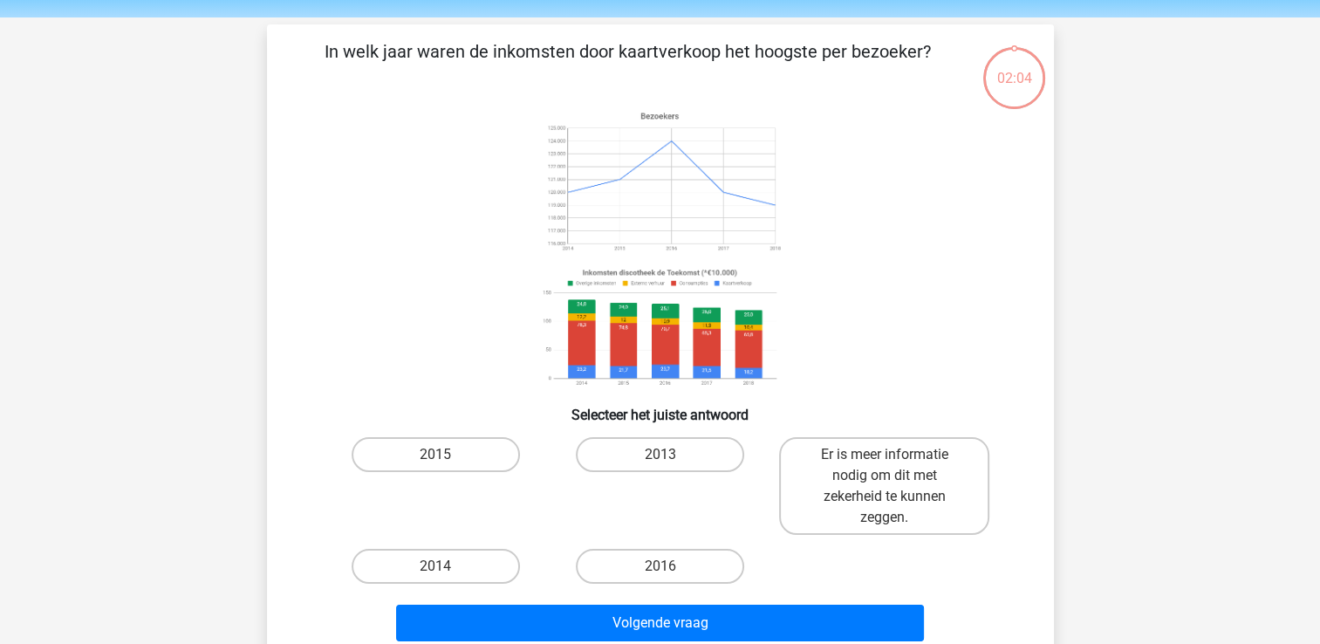
scroll to position [80, 0]
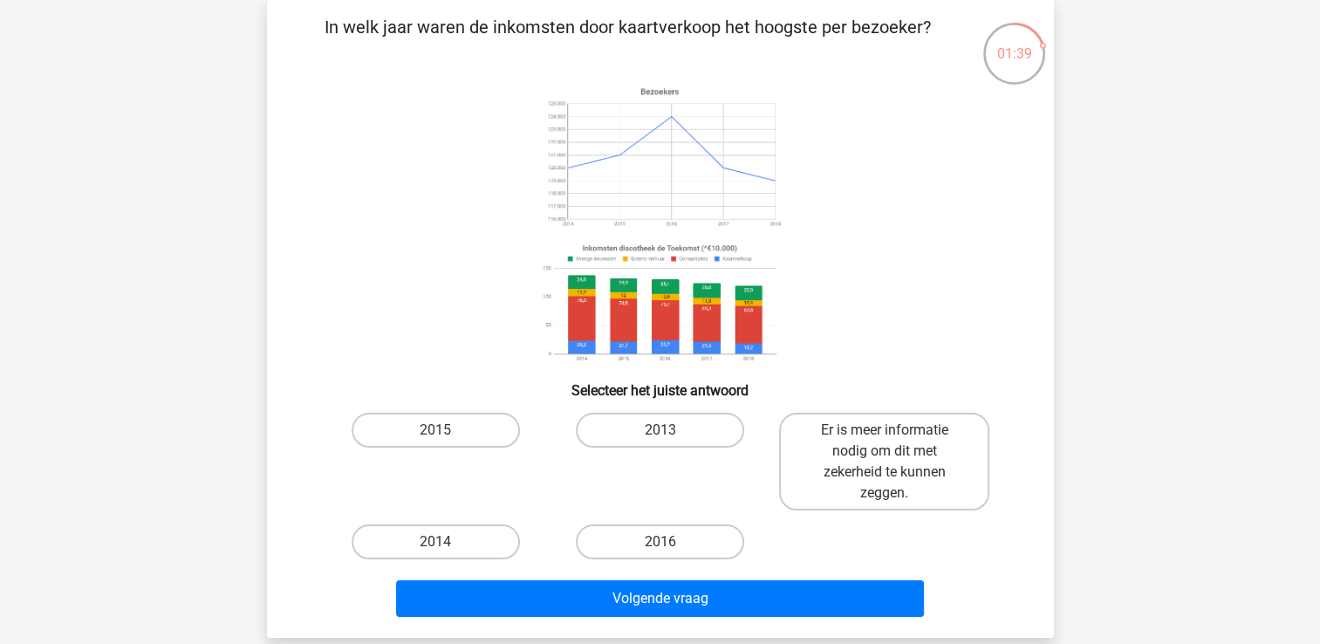
click at [433, 567] on div "Volgende vraag" at bounding box center [660, 595] width 731 height 58
click at [433, 545] on label "2014" at bounding box center [436, 541] width 168 height 35
click at [435, 545] on input "2014" at bounding box center [440, 547] width 11 height 11
radio input "true"
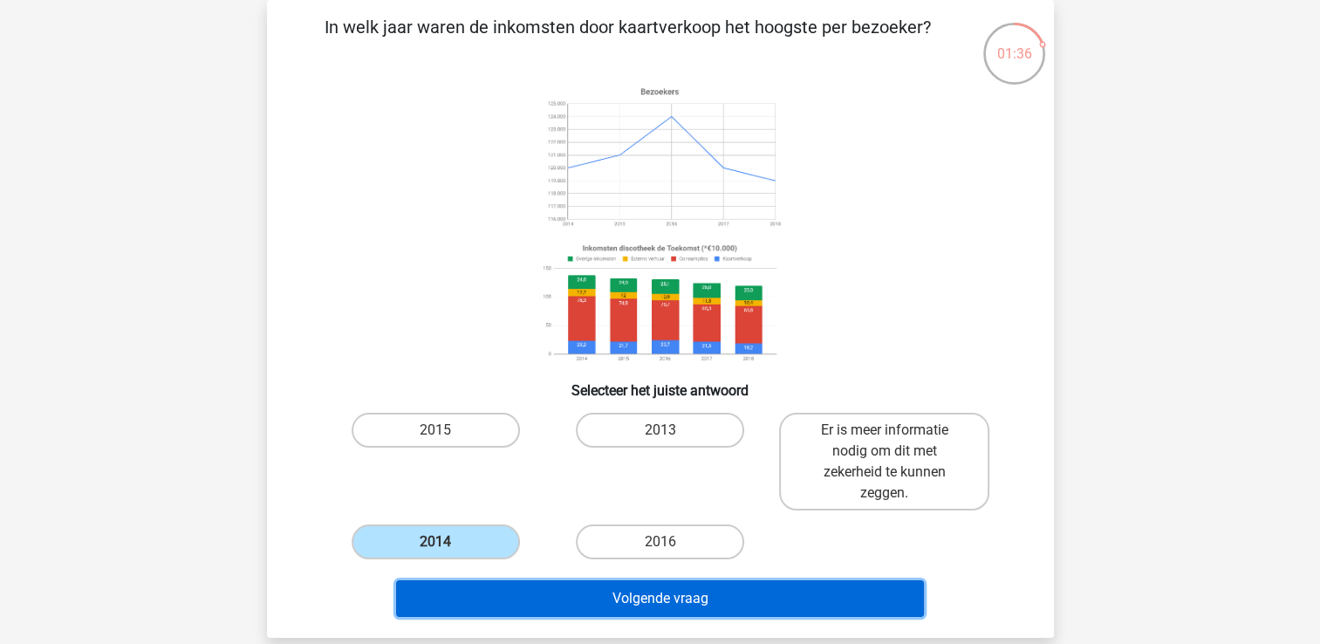
click at [524, 597] on button "Volgende vraag" at bounding box center [660, 598] width 528 height 37
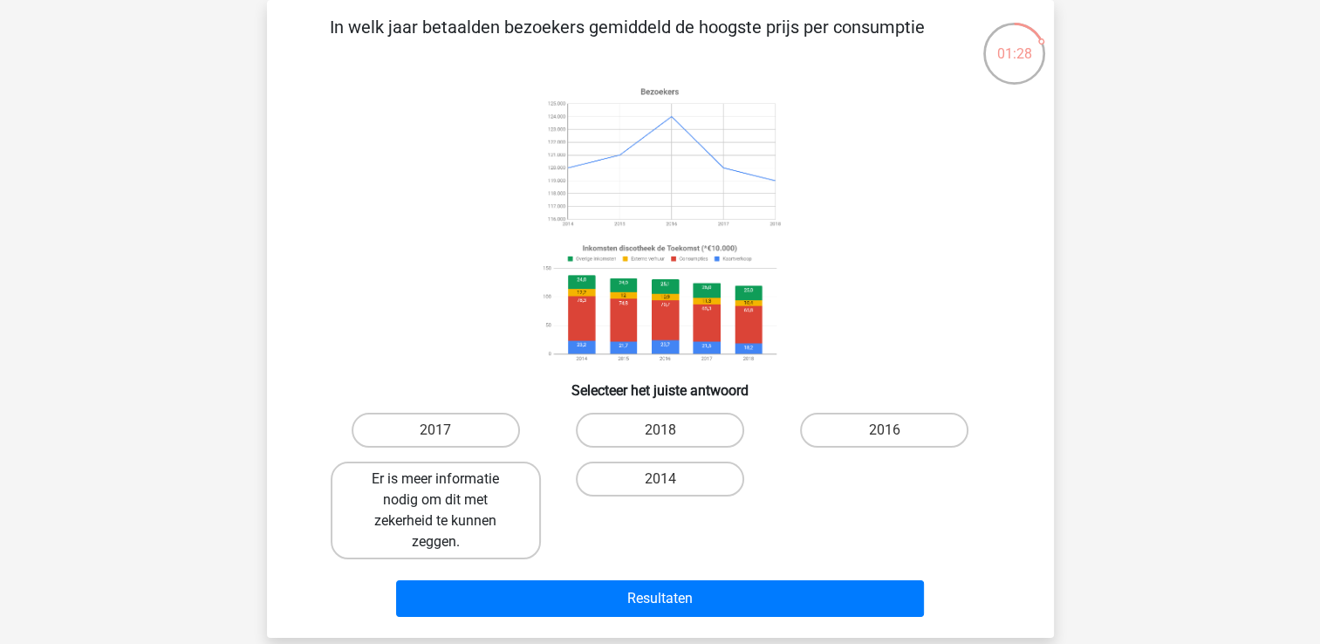
click at [536, 504] on label "Er is meer informatie nodig om dit met zekerheid te kunnen zeggen." at bounding box center [436, 511] width 210 height 98
click at [447, 490] on input "Er is meer informatie nodig om dit met zekerheid te kunnen zeggen." at bounding box center [440, 484] width 11 height 11
radio input "true"
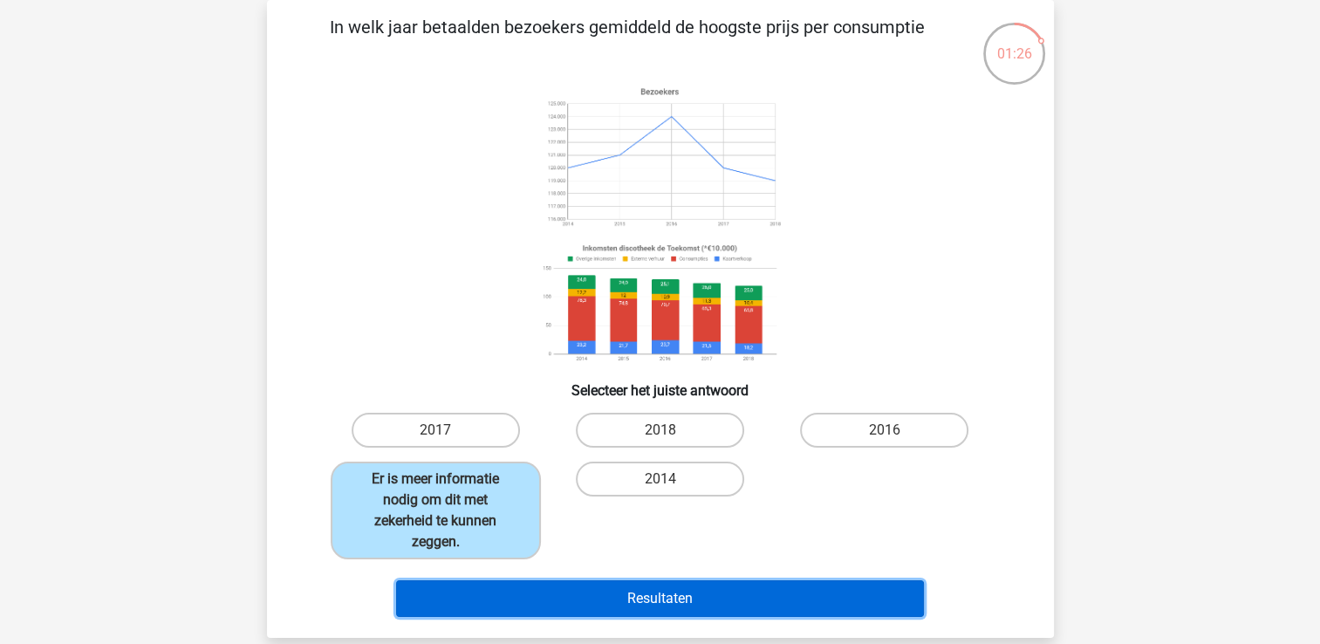
click at [570, 604] on button "Resultaten" at bounding box center [660, 598] width 528 height 37
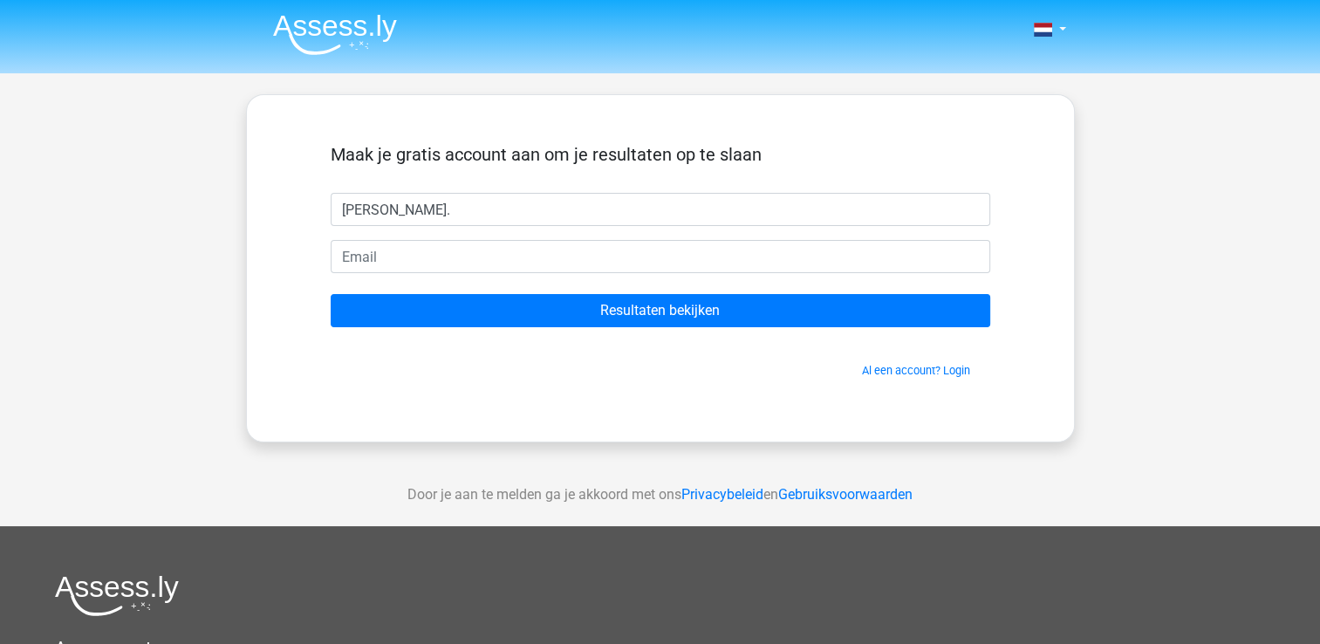
type input "[PERSON_NAME]."
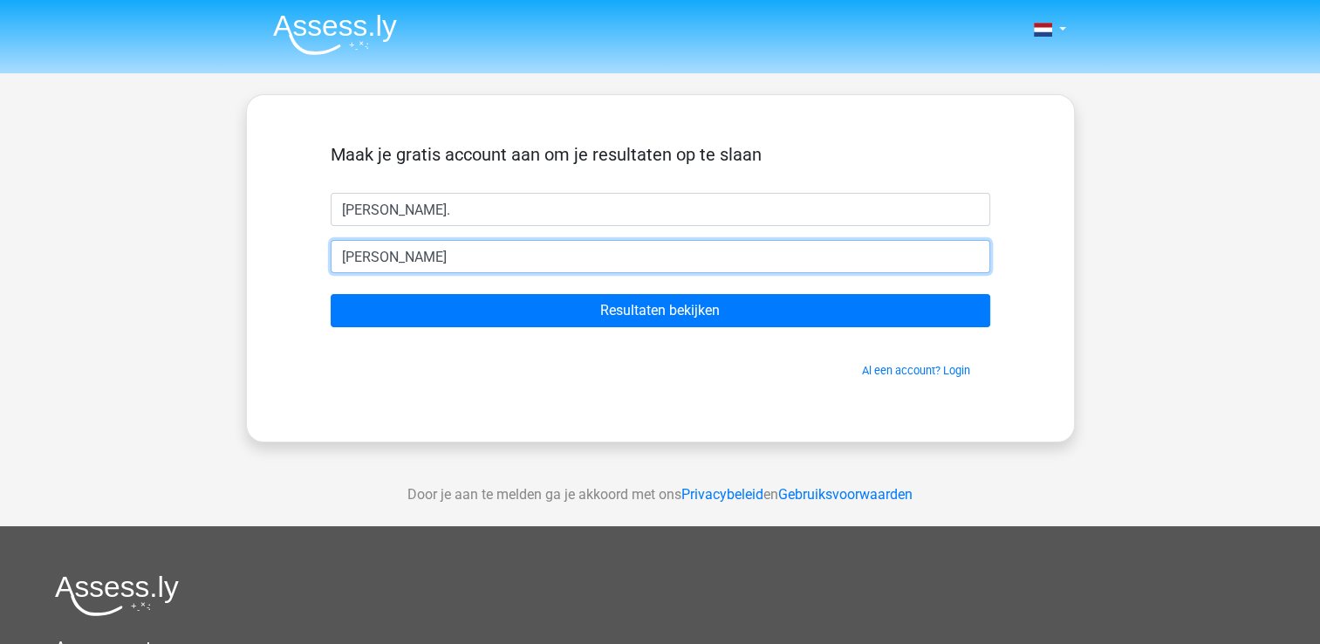
type input "[EMAIL_ADDRESS][DOMAIN_NAME]"
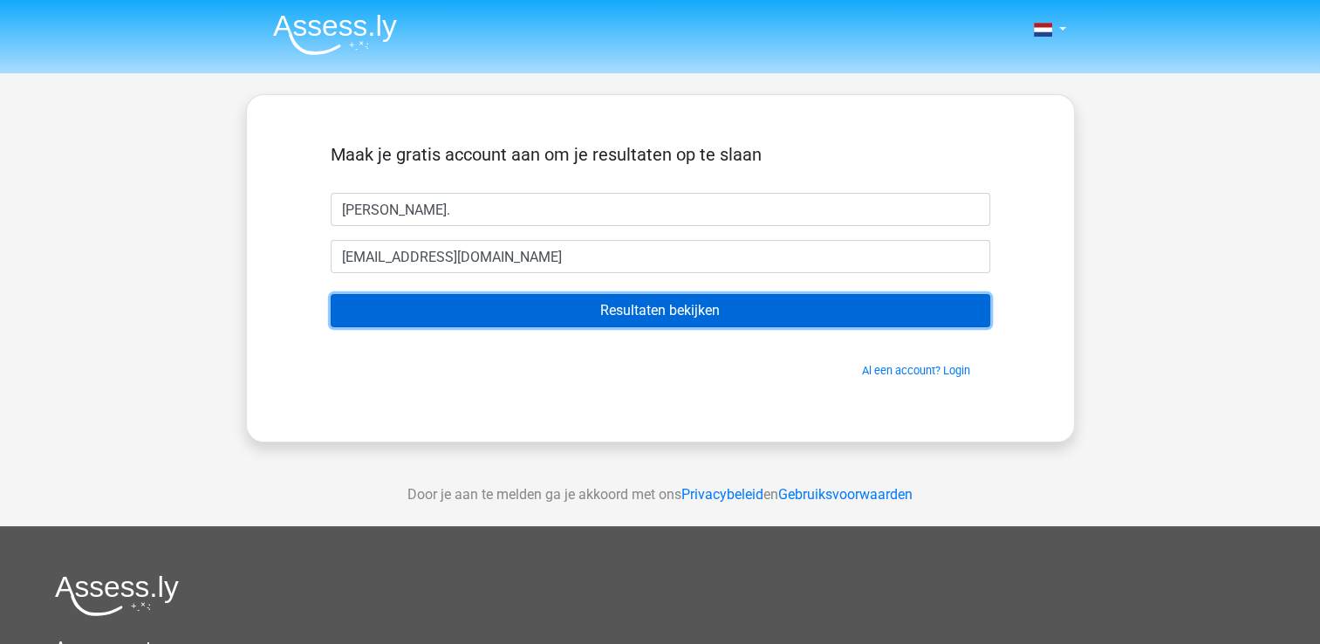
click at [454, 323] on input "Resultaten bekijken" at bounding box center [661, 310] width 660 height 33
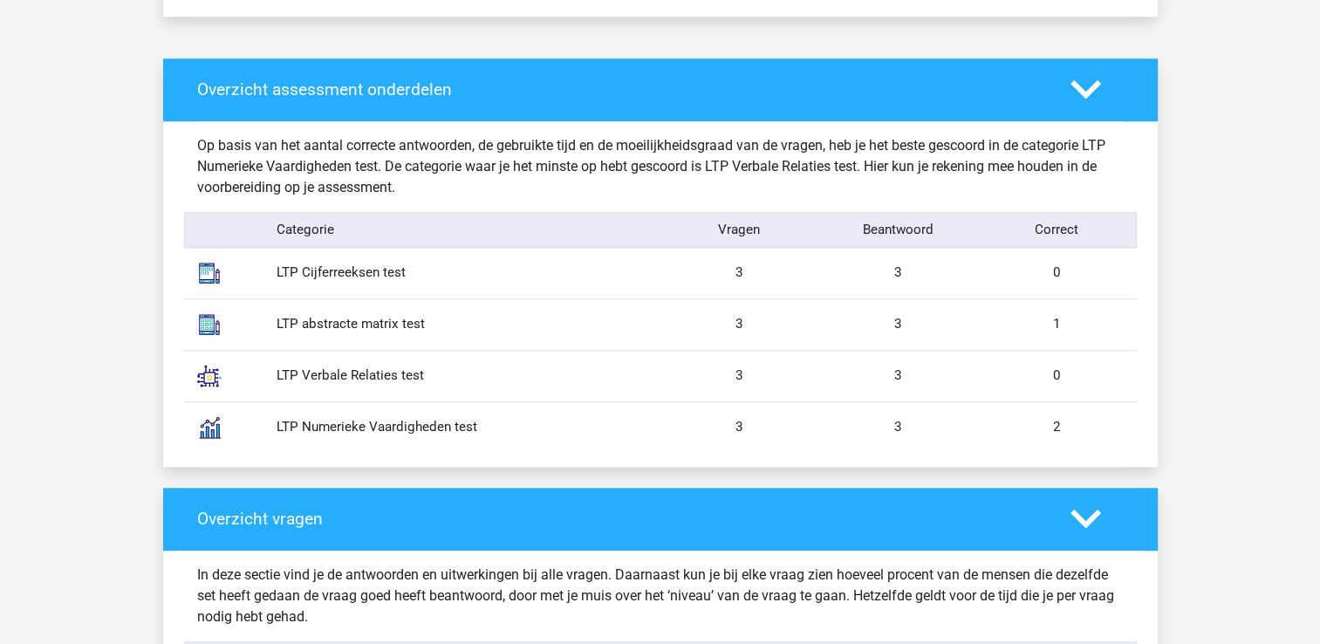
scroll to position [1354, 0]
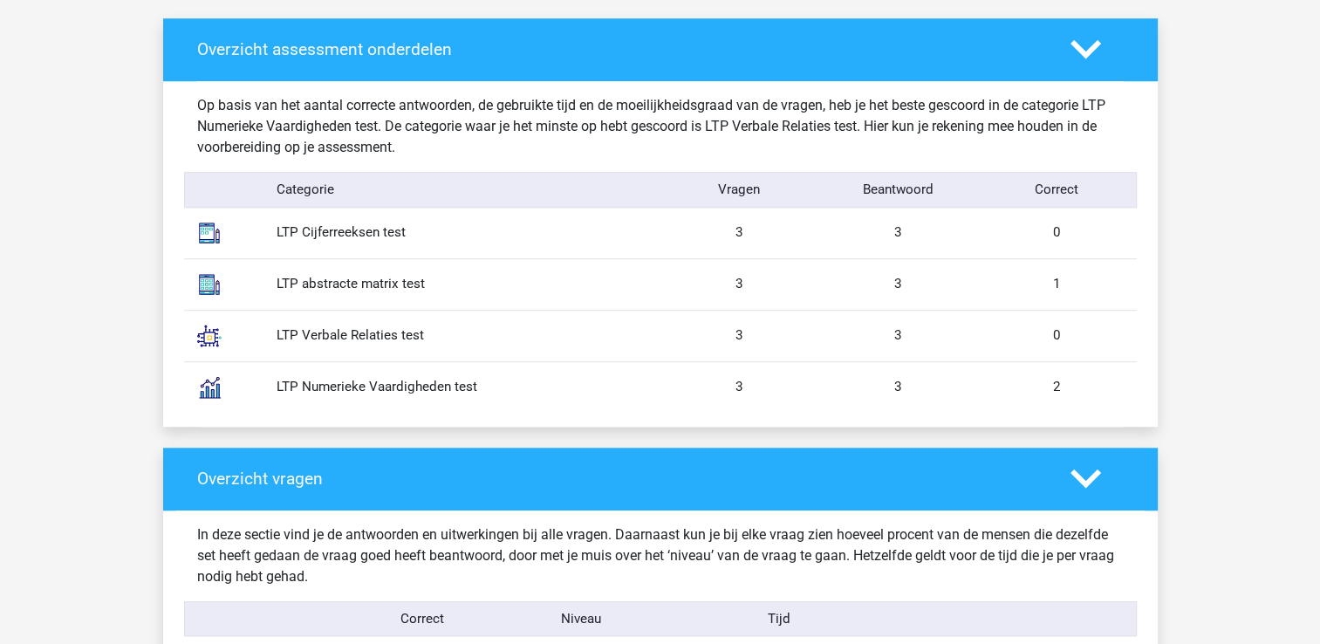
click at [355, 221] on div "LTP Cijferreeksen test 3 3 0" at bounding box center [660, 233] width 953 height 51
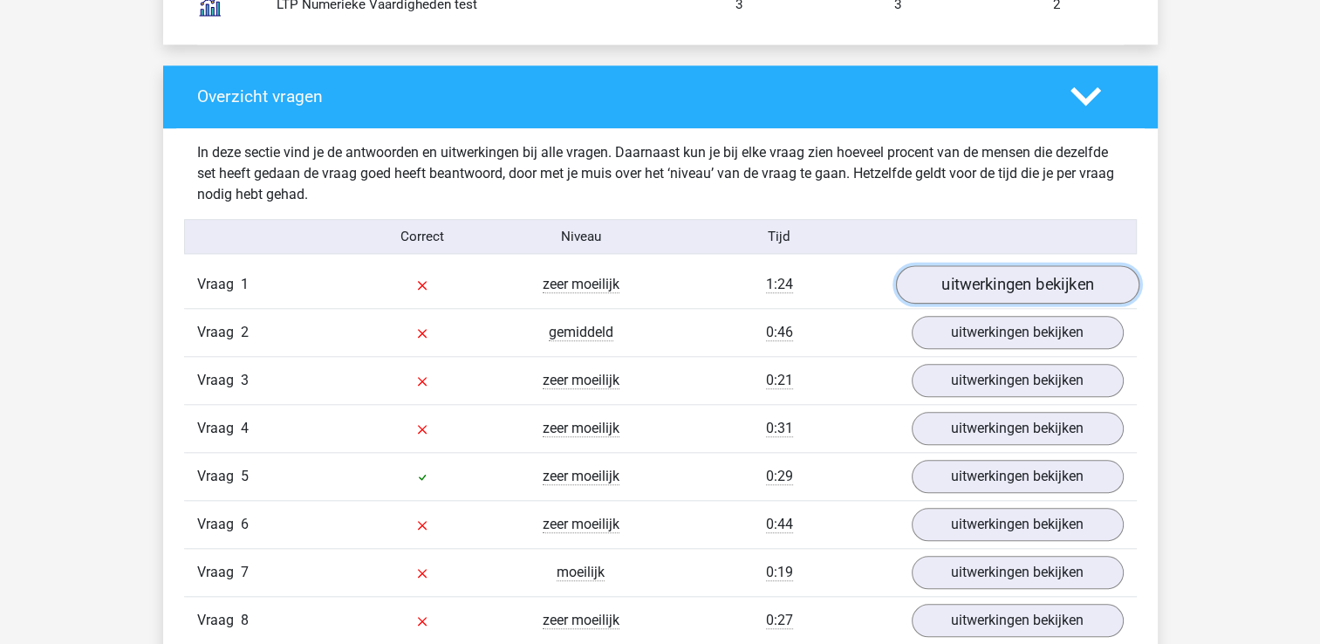
click at [1023, 266] on link "uitwerkingen bekijken" at bounding box center [1016, 285] width 243 height 38
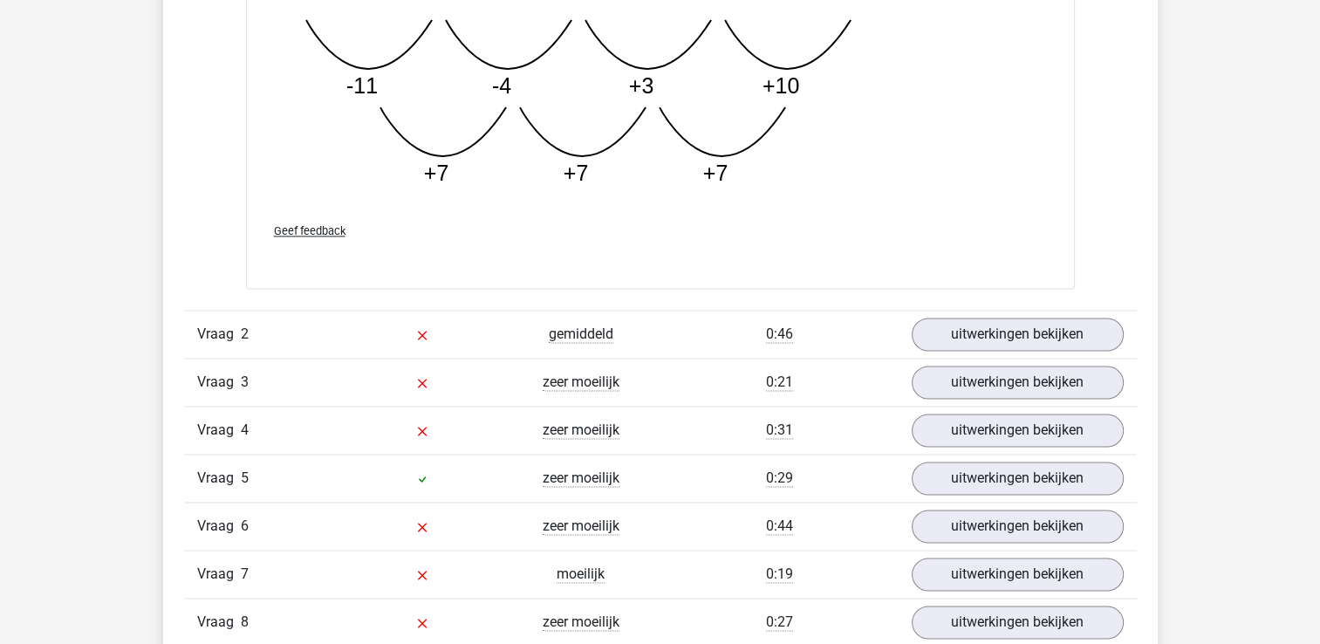
scroll to position [2625, 0]
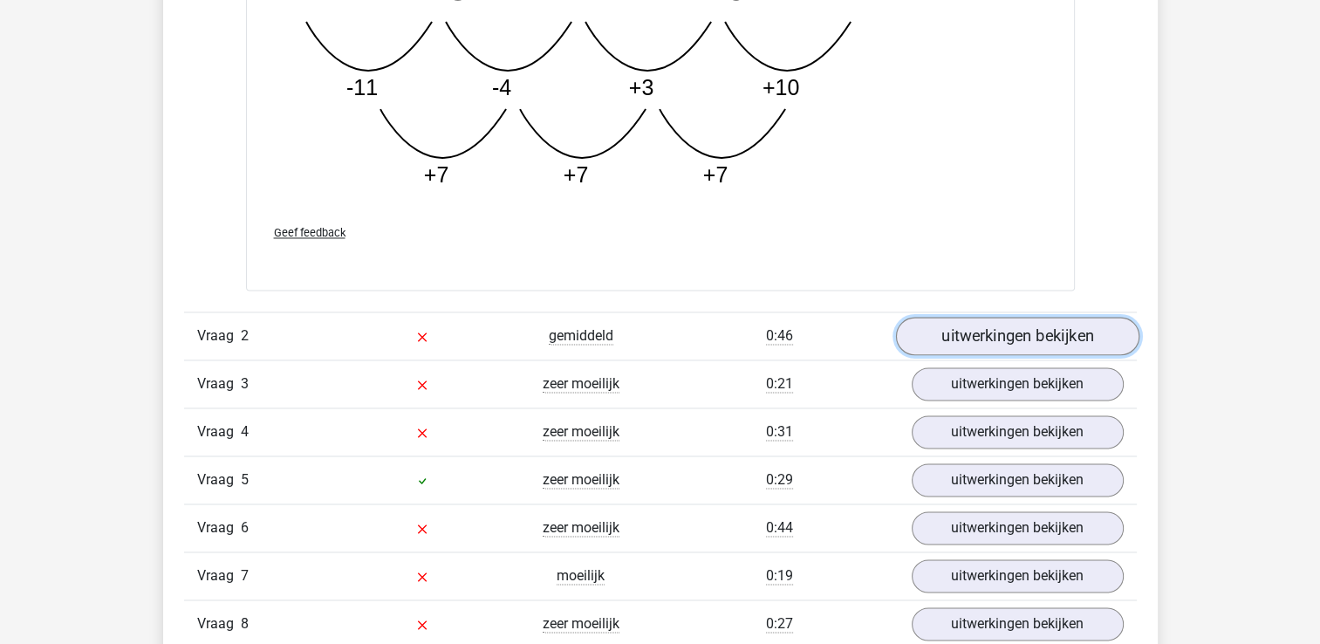
click at [1018, 335] on link "uitwerkingen bekijken" at bounding box center [1016, 336] width 243 height 38
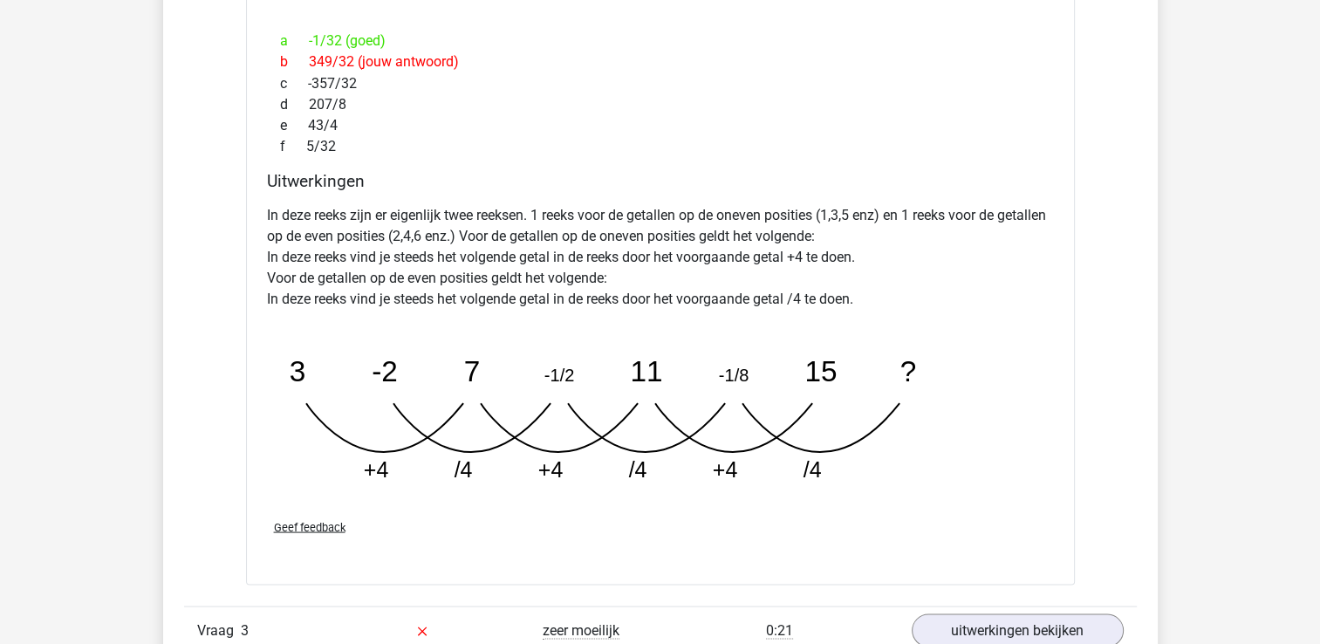
scroll to position [3225, 0]
click at [1018, 335] on div "In deze reeks zijn er eigenlijk twee reeksen. 1 reeks voor de getallen op de on…" at bounding box center [660, 350] width 787 height 307
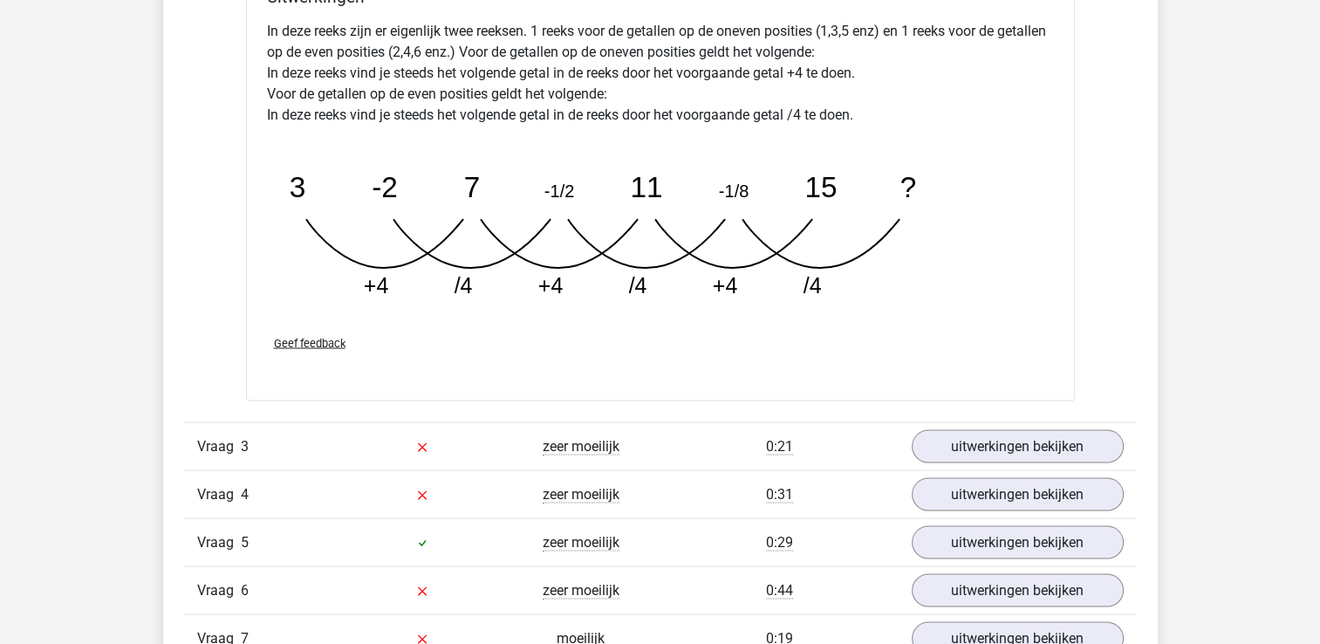
scroll to position [3461, 0]
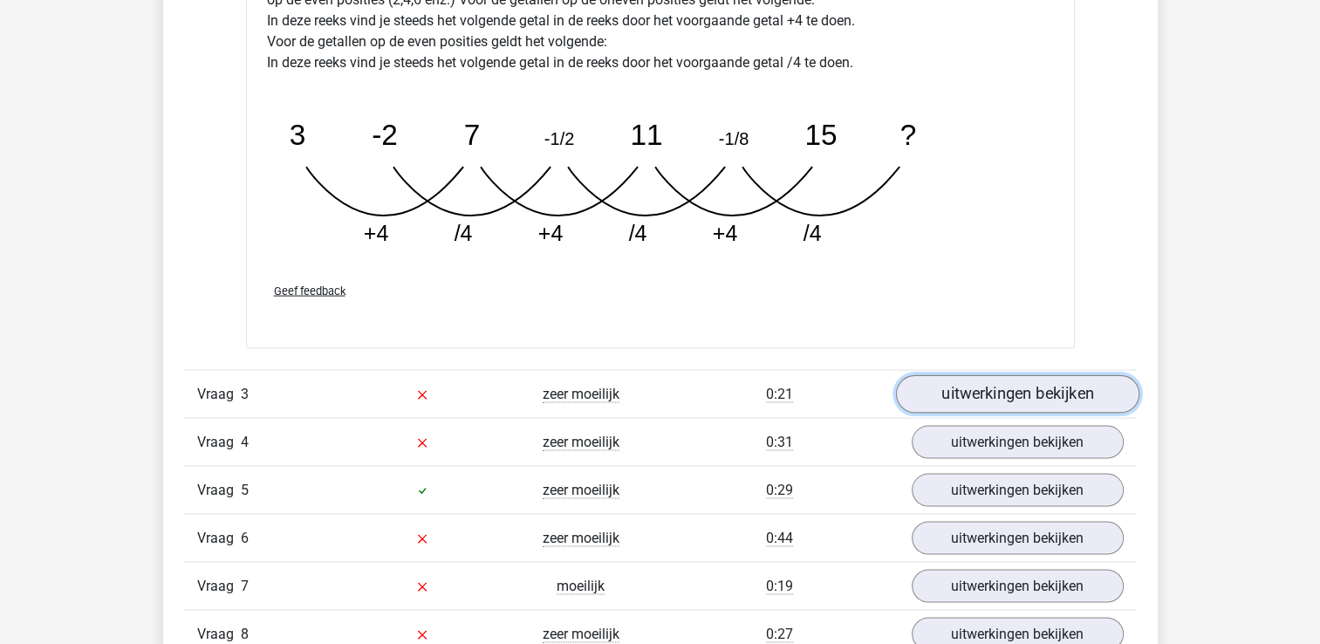
click at [1025, 400] on link "uitwerkingen bekijken" at bounding box center [1016, 394] width 243 height 38
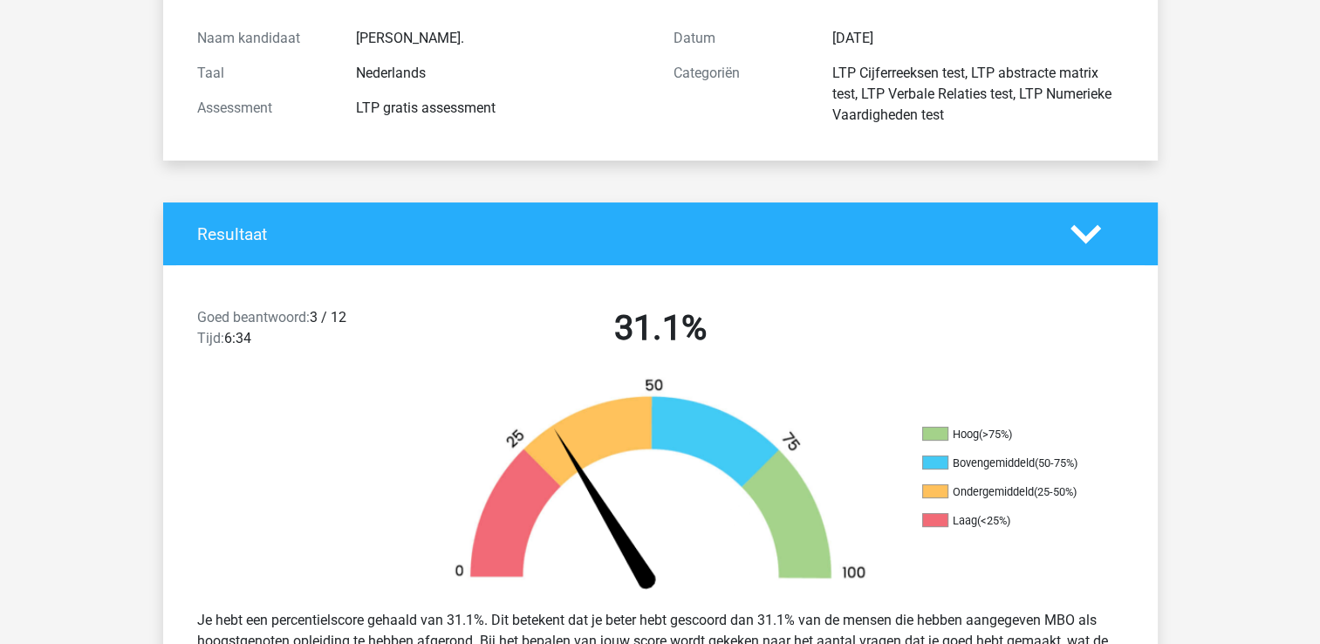
scroll to position [0, 0]
